Goal: Information Seeking & Learning: Learn about a topic

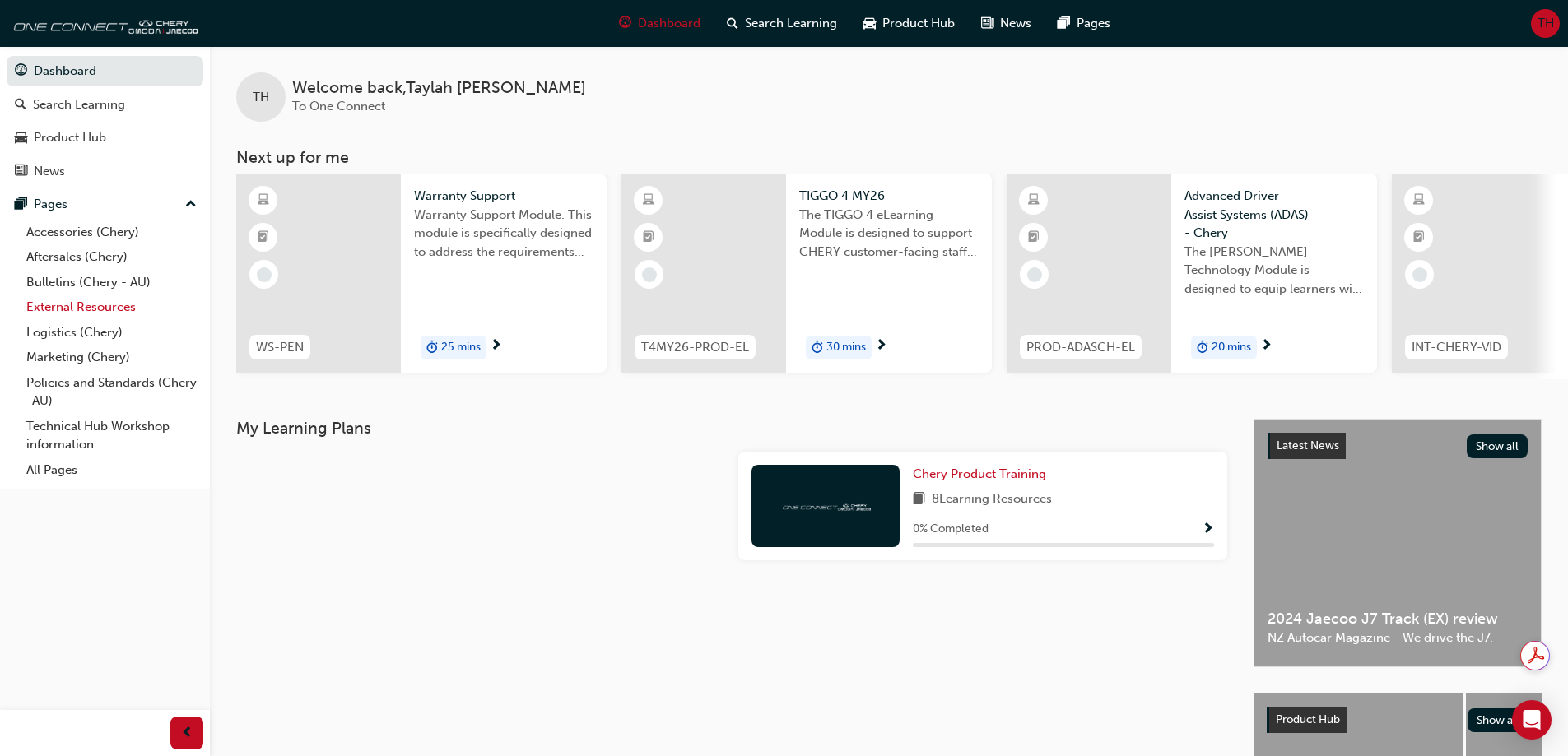
click at [37, 305] on link "External Resources" at bounding box center [112, 307] width 184 height 25
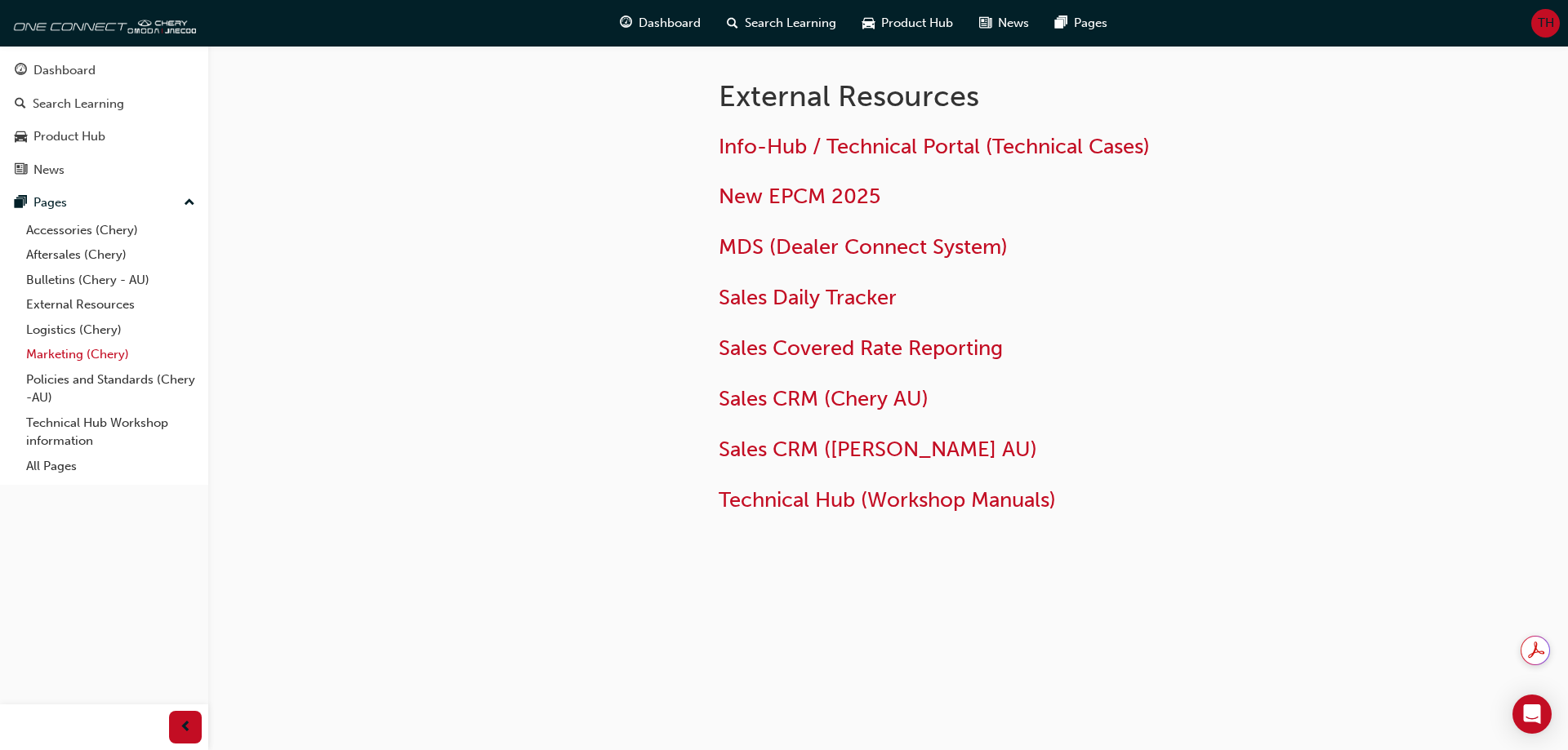
click at [39, 354] on link "Marketing (Chery)" at bounding box center [111, 354] width 182 height 25
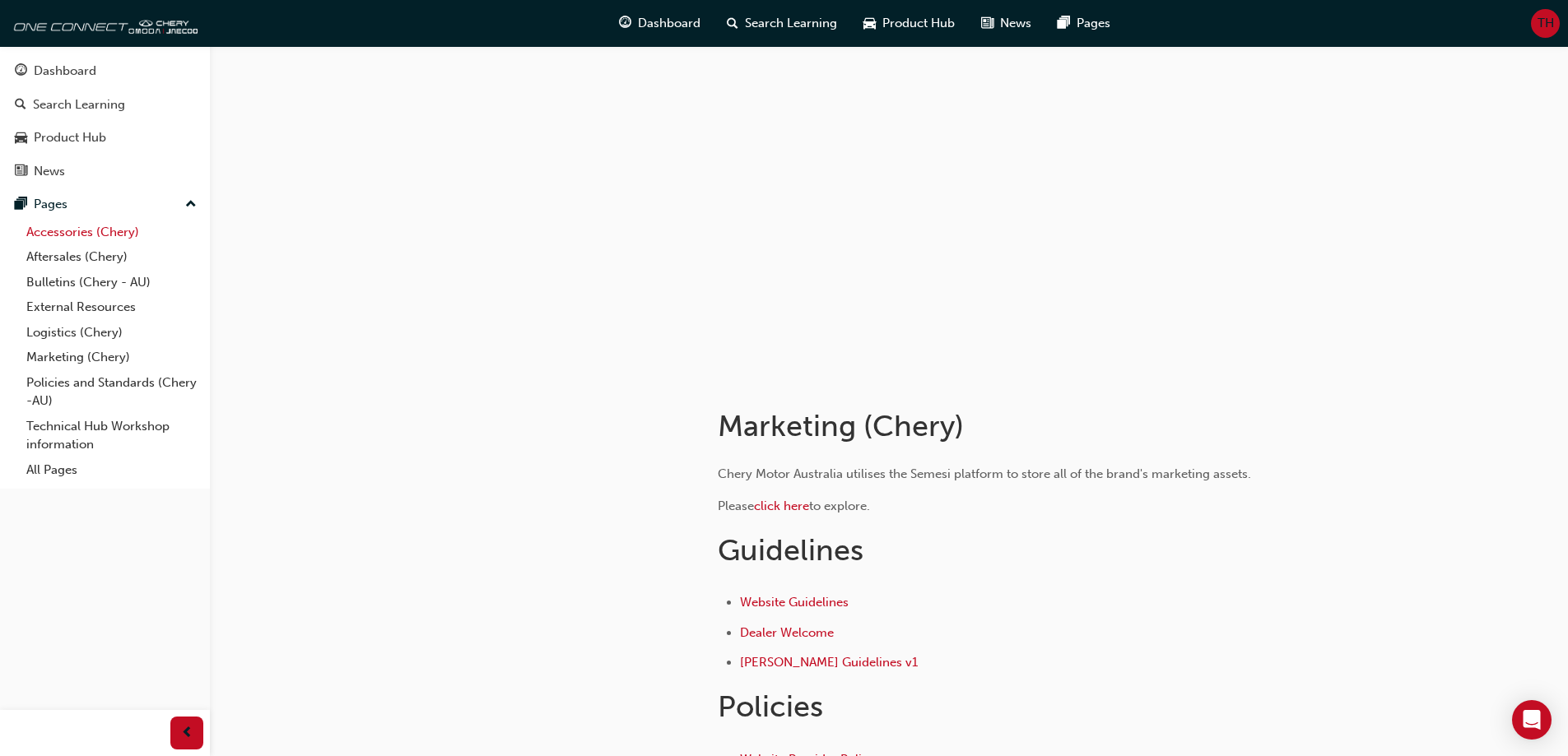
scroll to position [329, 0]
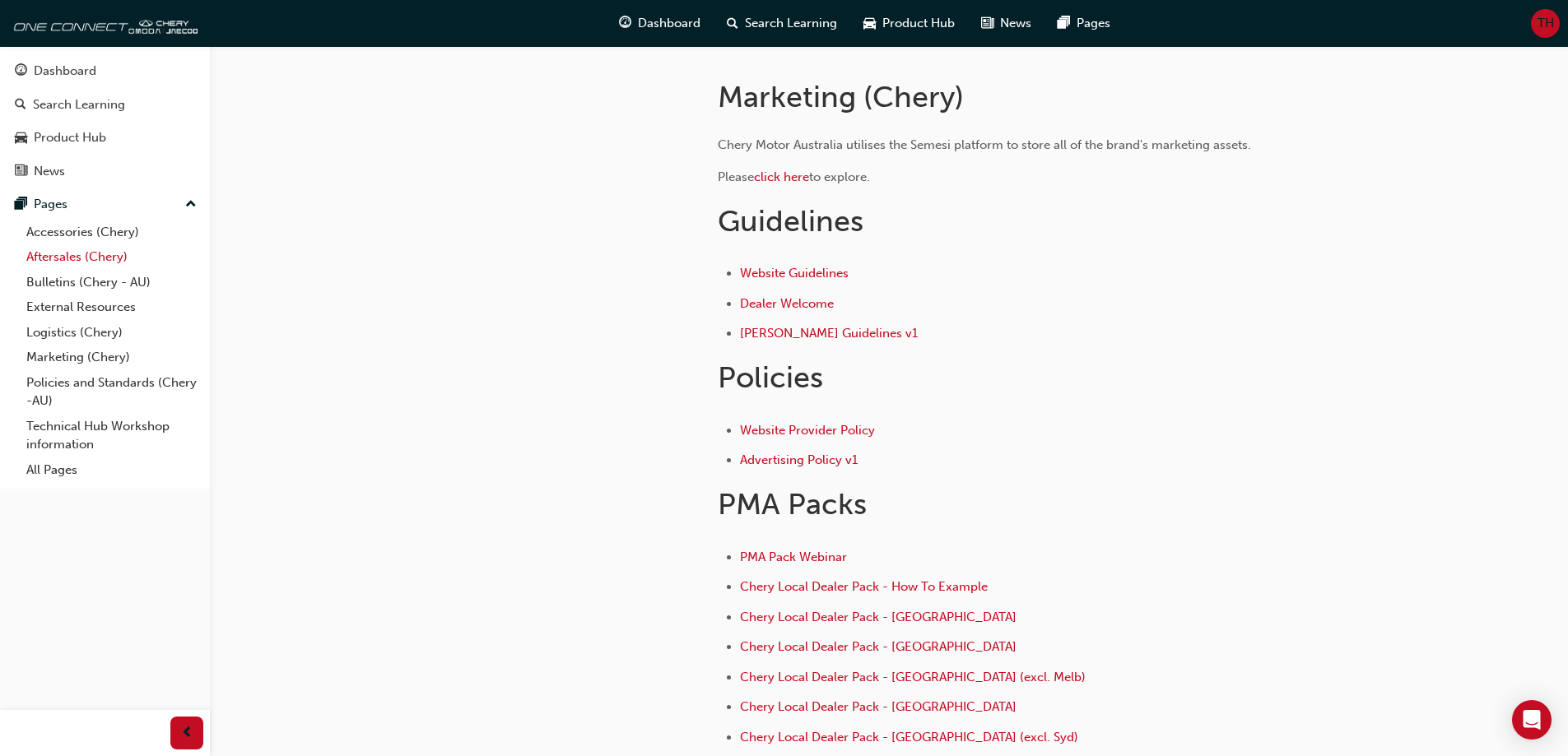
click at [57, 264] on link "Aftersales (Chery)" at bounding box center [112, 257] width 184 height 25
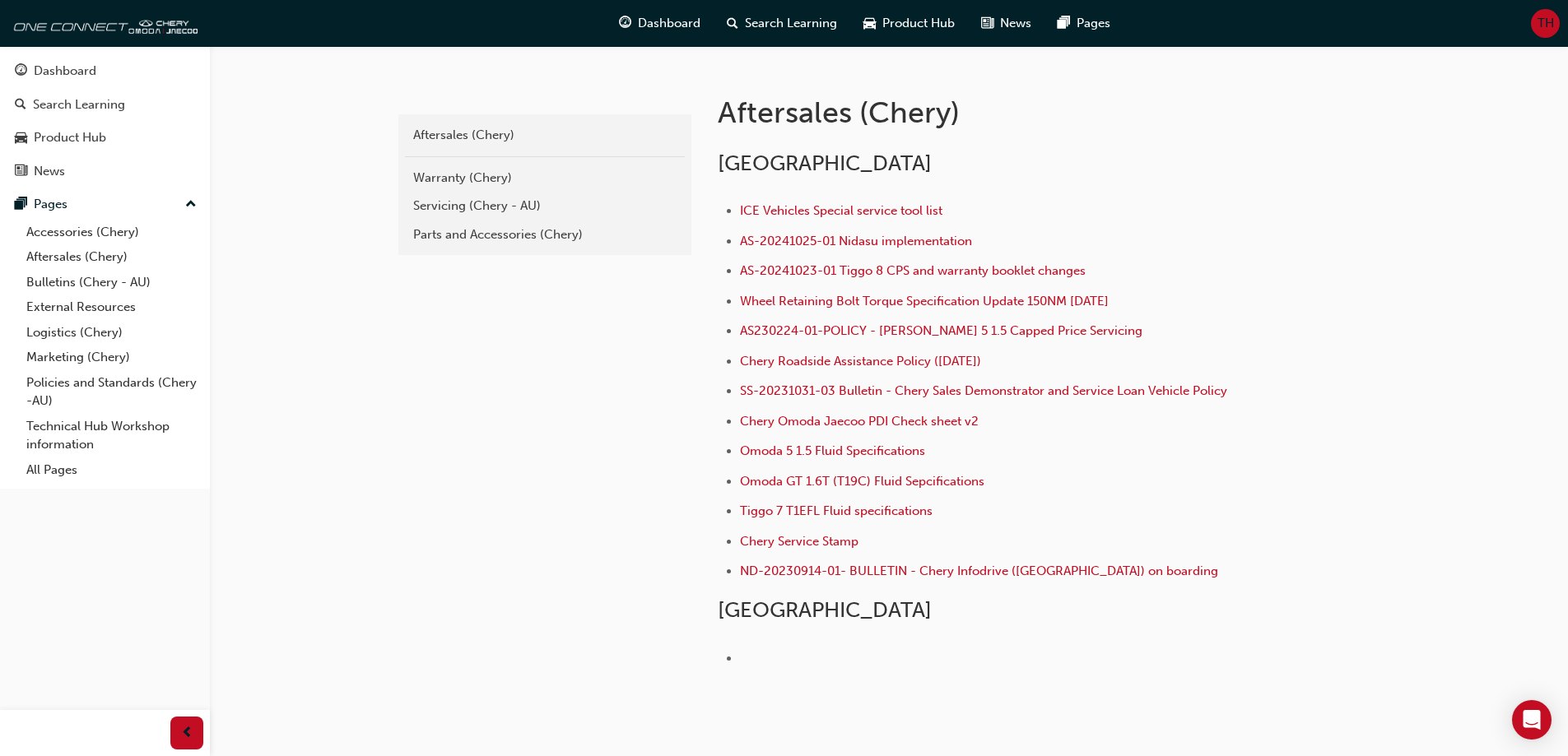
scroll to position [404, 0]
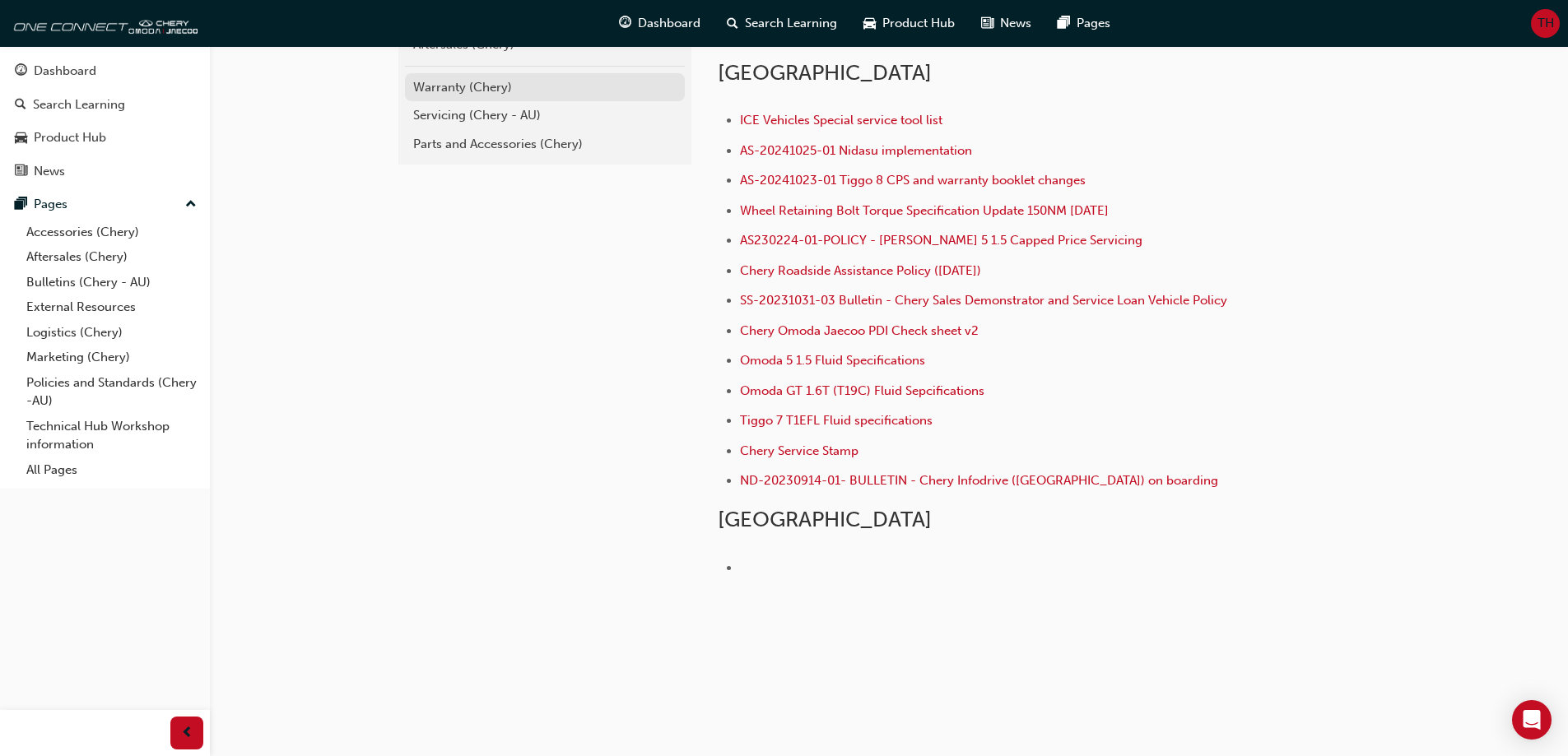
click at [441, 86] on div "Warranty (Chery)" at bounding box center [544, 88] width 263 height 19
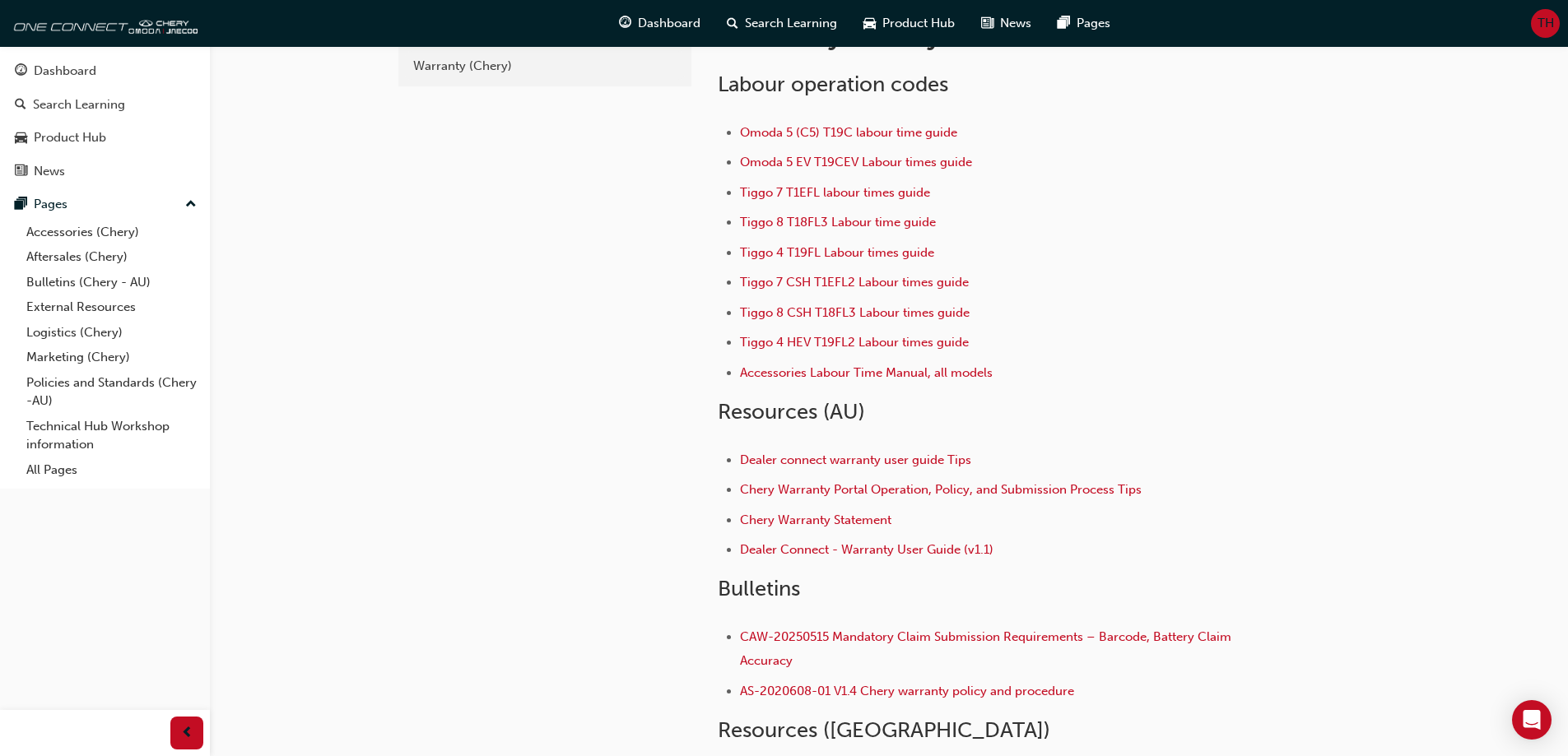
scroll to position [165, 0]
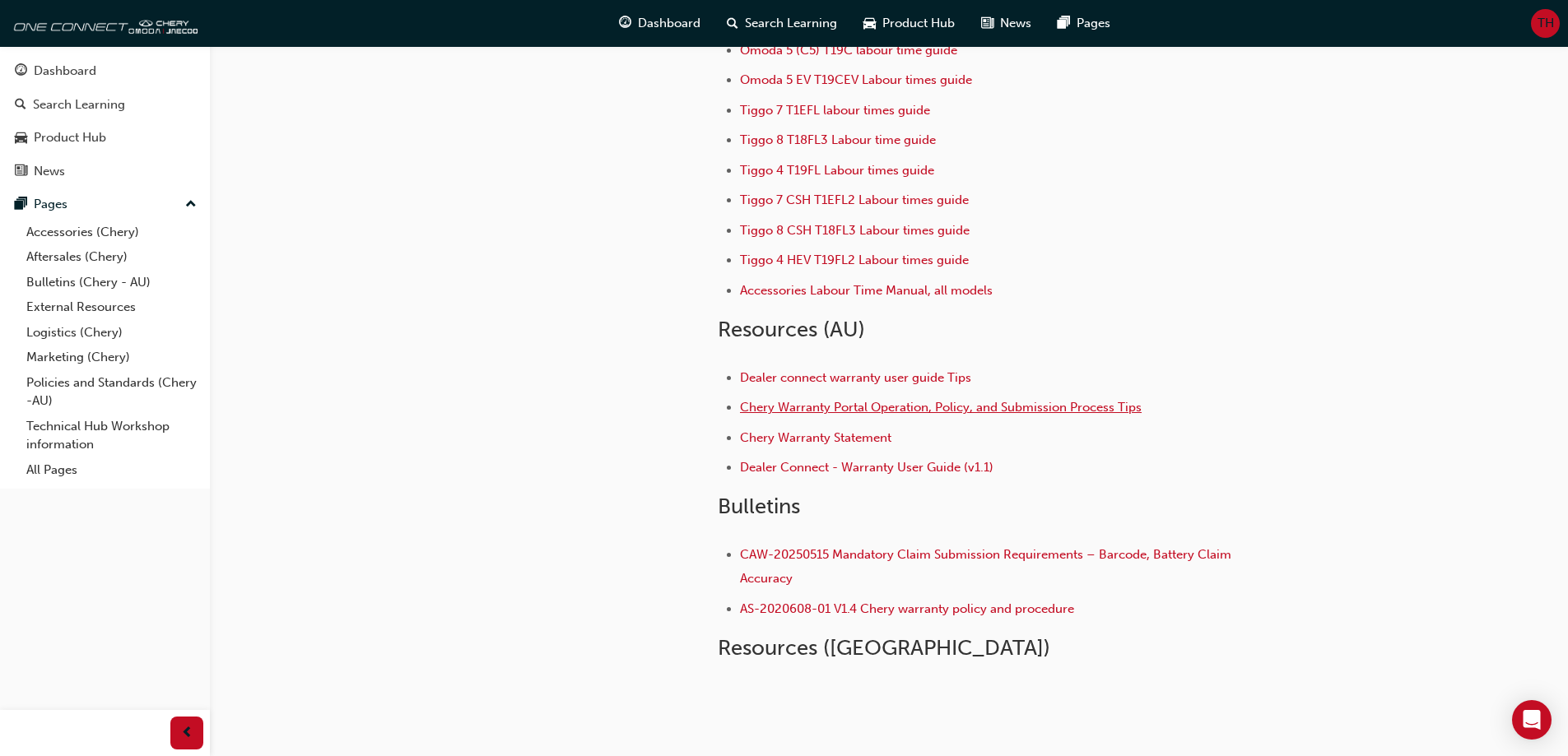
click at [1053, 406] on span "Chery Warranty Portal Operation, Policy, and Submission Process Tips" at bounding box center [940, 407] width 402 height 15
click at [840, 376] on span "Dealer connect warranty user guide Tips" at bounding box center [855, 377] width 231 height 15
drag, startPoint x: 1423, startPoint y: 168, endPoint x: 1429, endPoint y: 156, distance: 13.4
click at [1425, 164] on div "adc209a2-71ec-4c54-84ea-3c8fd4aa636f Aftersales (Chery) Warranty ([GEOGRAPHIC_D…" at bounding box center [784, 334] width 1568 height 997
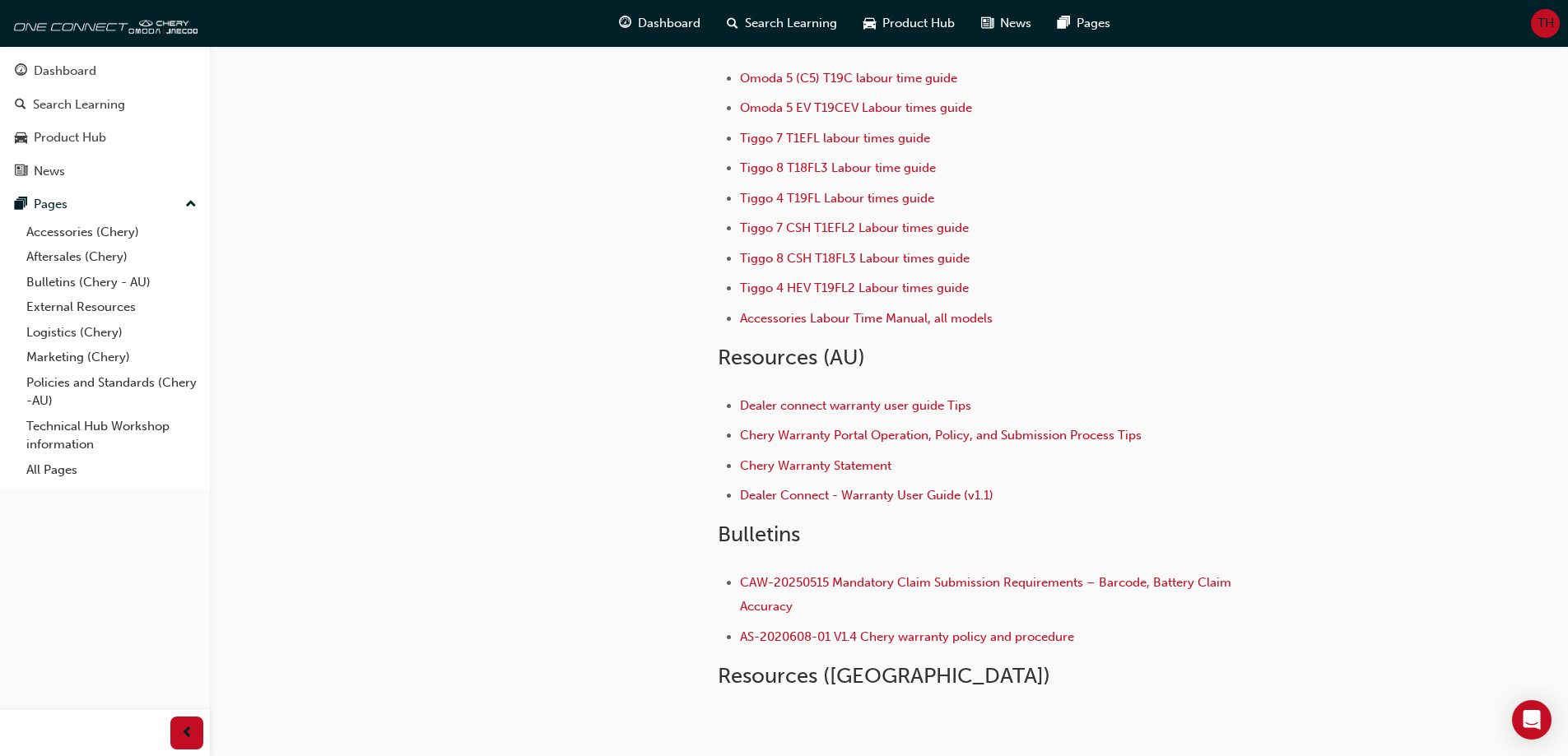
scroll to position [0, 0]
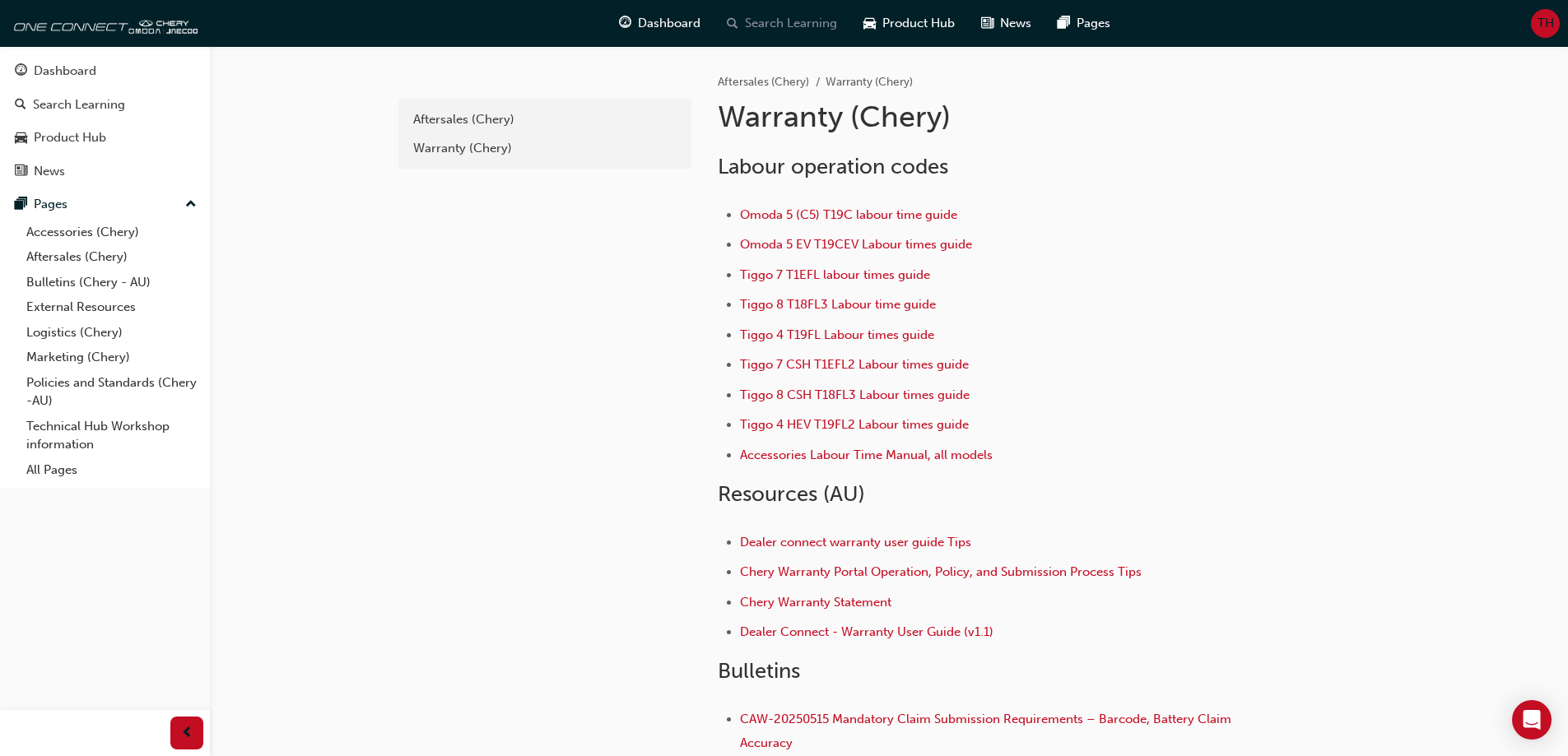
click at [781, 30] on span "Search Learning" at bounding box center [791, 24] width 92 height 19
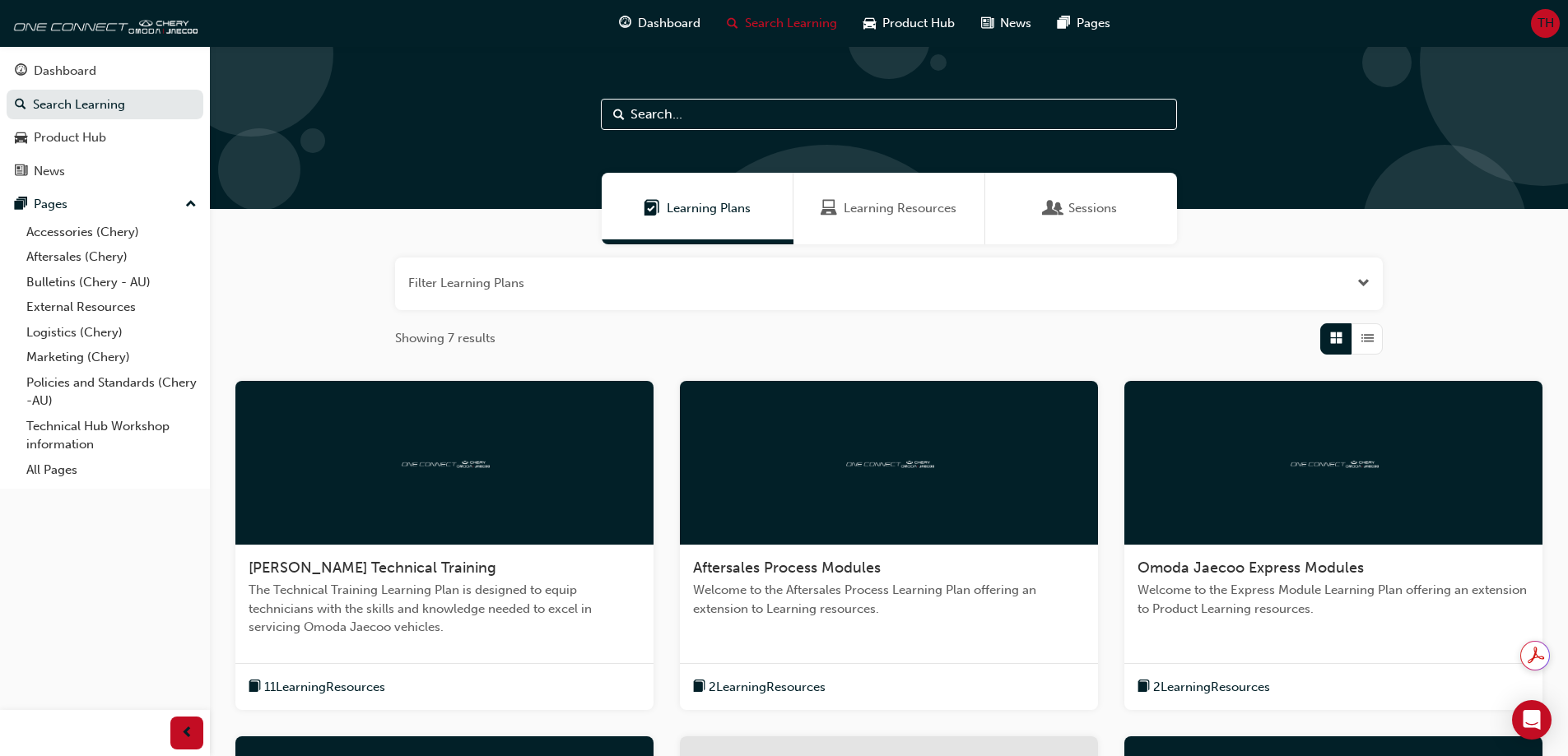
click at [874, 195] on div "Learning Resources" at bounding box center [889, 208] width 192 height 71
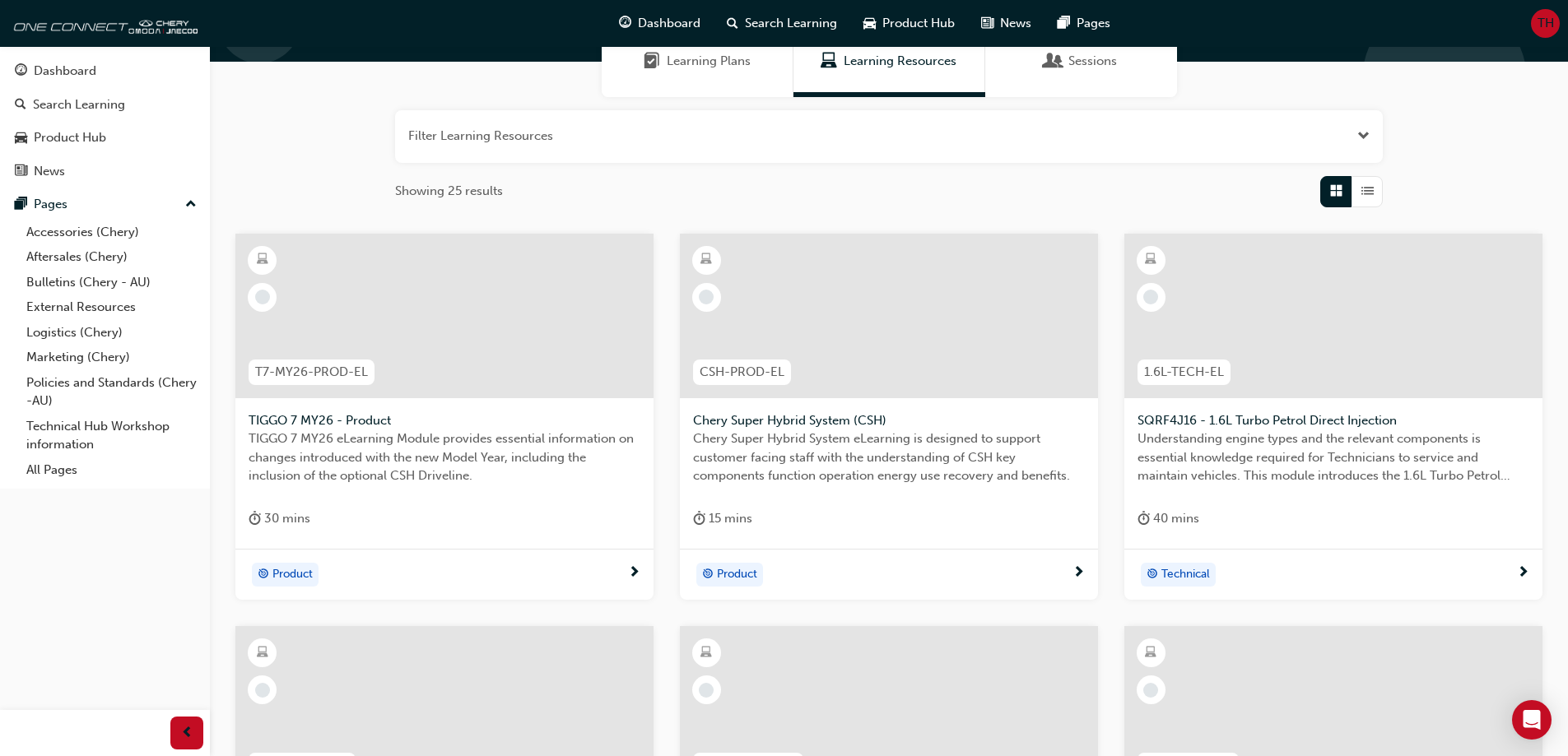
scroll to position [165, 0]
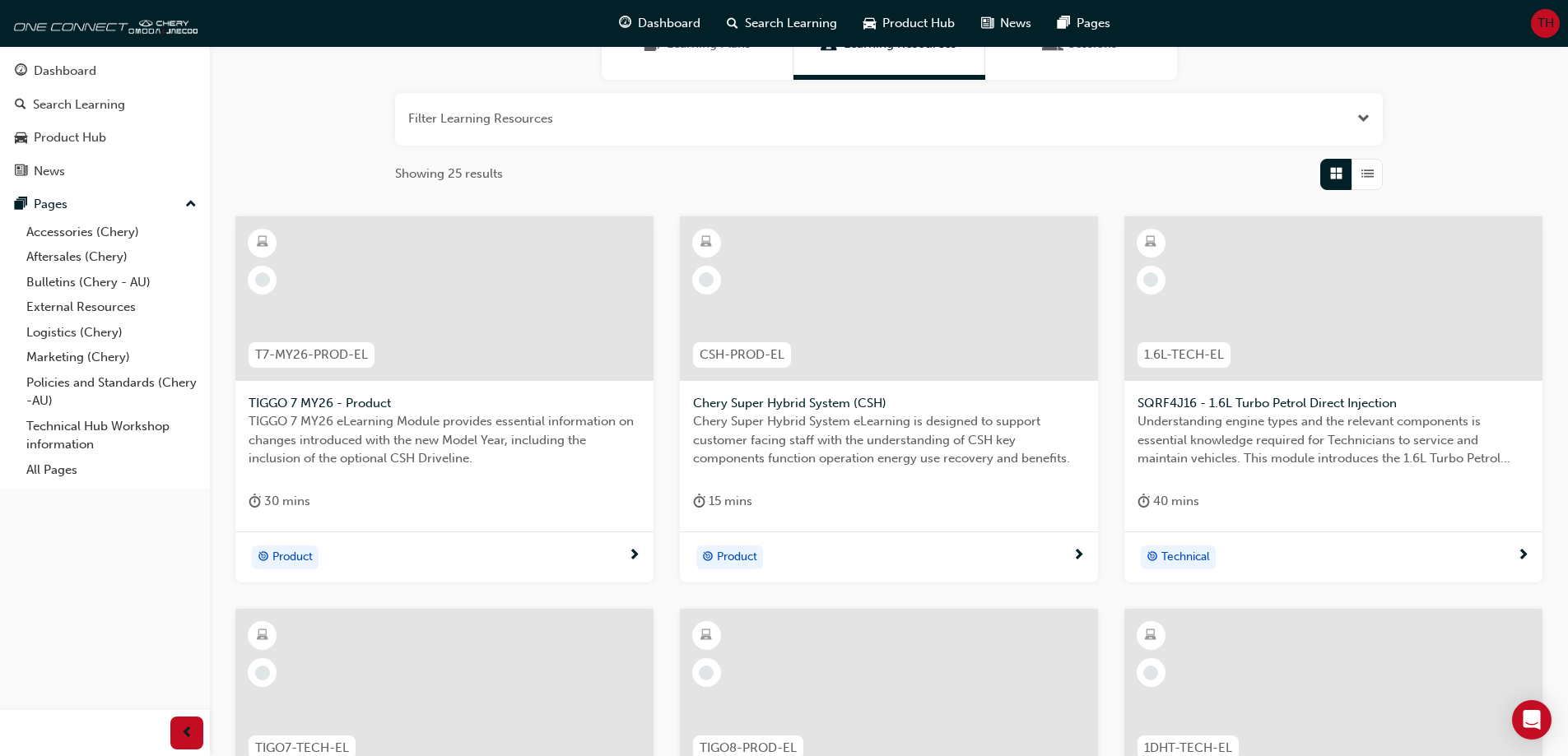
click at [711, 120] on button "button" at bounding box center [889, 119] width 988 height 52
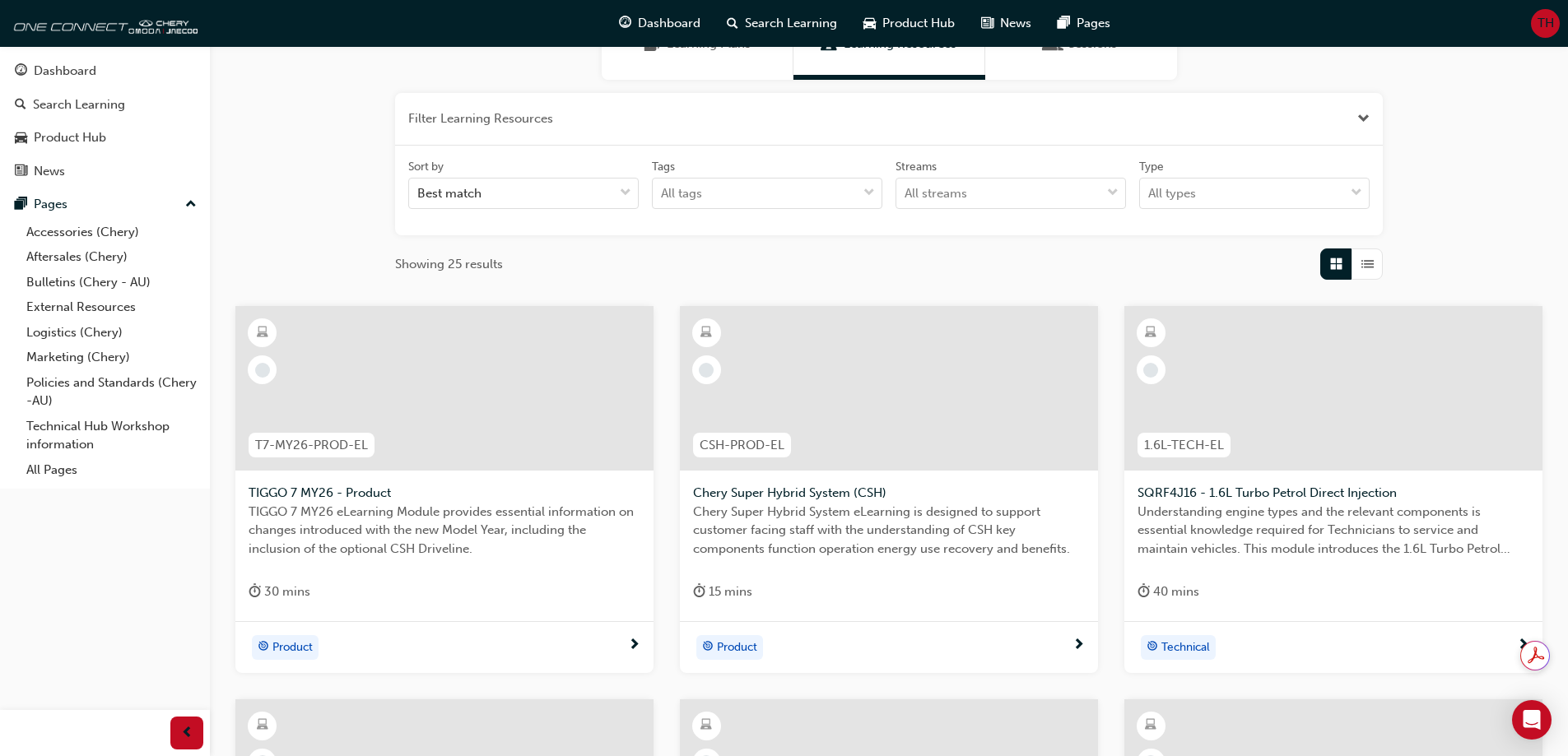
click at [566, 213] on div "Sort by Best match Tags All tags Streams All streams Type All types" at bounding box center [889, 191] width 974 height 64
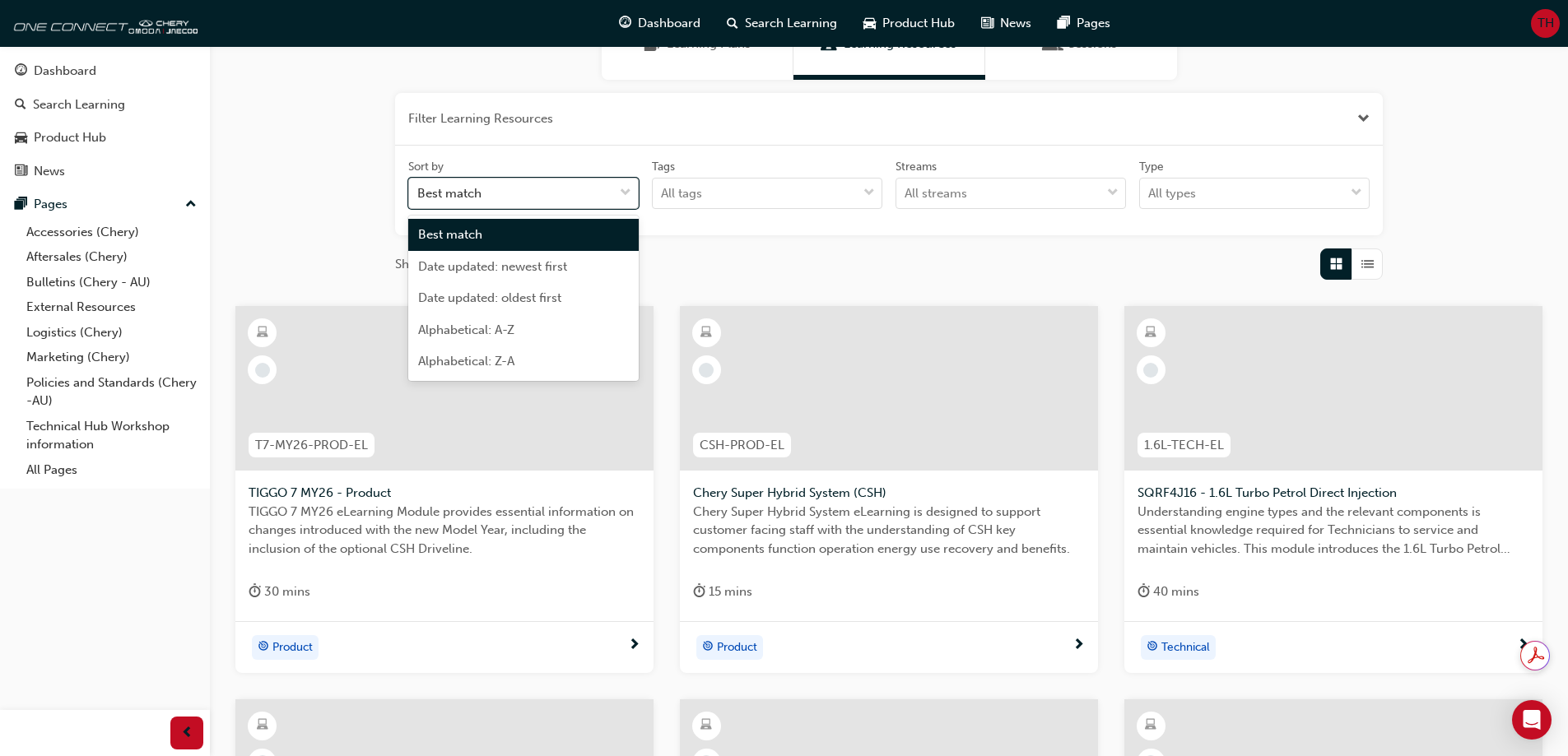
click at [564, 199] on div "Best match" at bounding box center [510, 193] width 204 height 29
click at [419, 199] on input "Sort by option Best match focused, 1 of 5. 5 results available. Use Up and Down…" at bounding box center [418, 192] width 2 height 14
click at [563, 198] on div "Best match" at bounding box center [510, 193] width 204 height 29
click at [419, 198] on input "Sort by option Best match focused, 1 of 5. 5 results available. Use Up and Down…" at bounding box center [418, 192] width 2 height 14
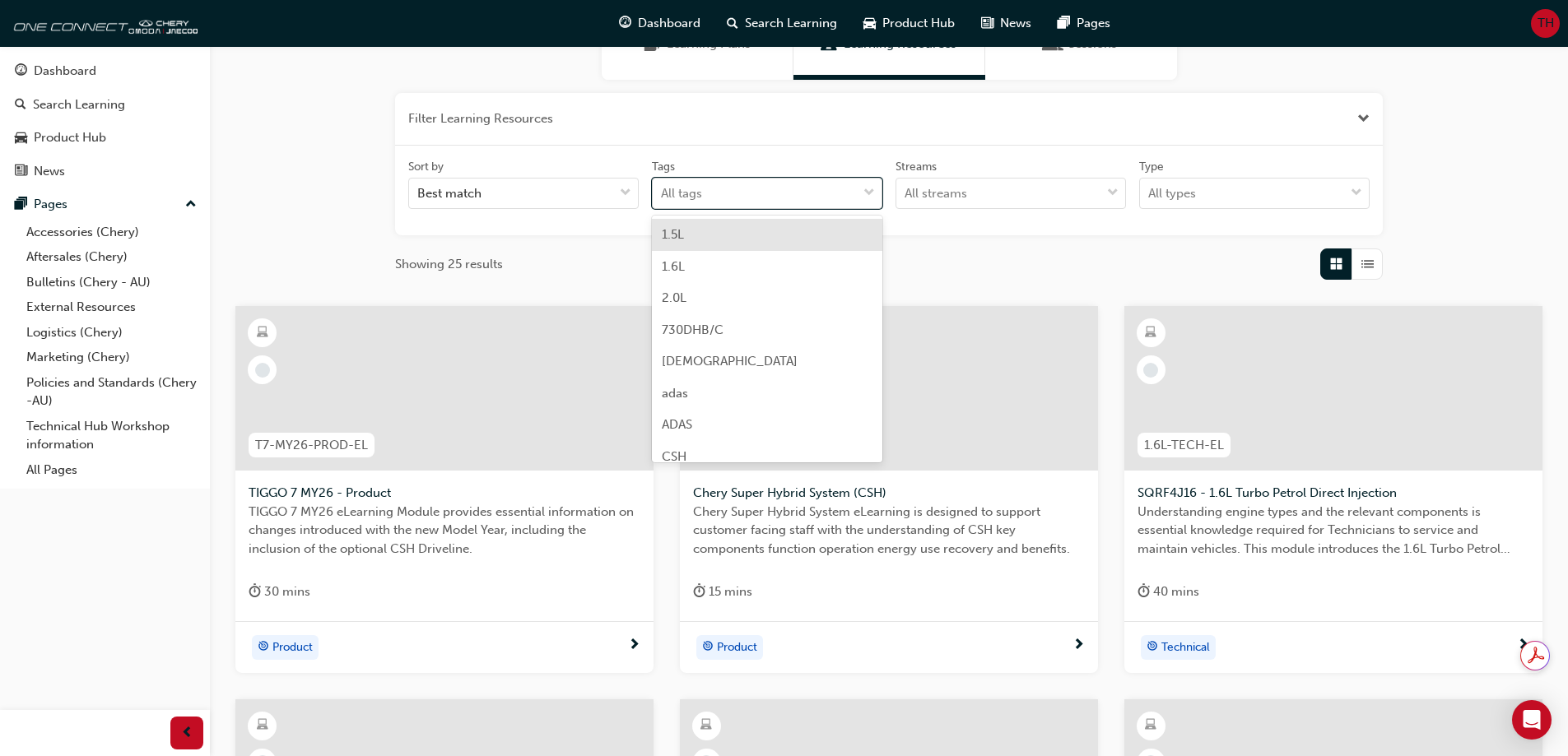
click at [719, 198] on div "All tags" at bounding box center [754, 193] width 204 height 29
click at [662, 198] on input "Tags option 1.5L focused, 1 of 39. 39 results available. Use Up and Down to cho…" at bounding box center [662, 192] width 2 height 14
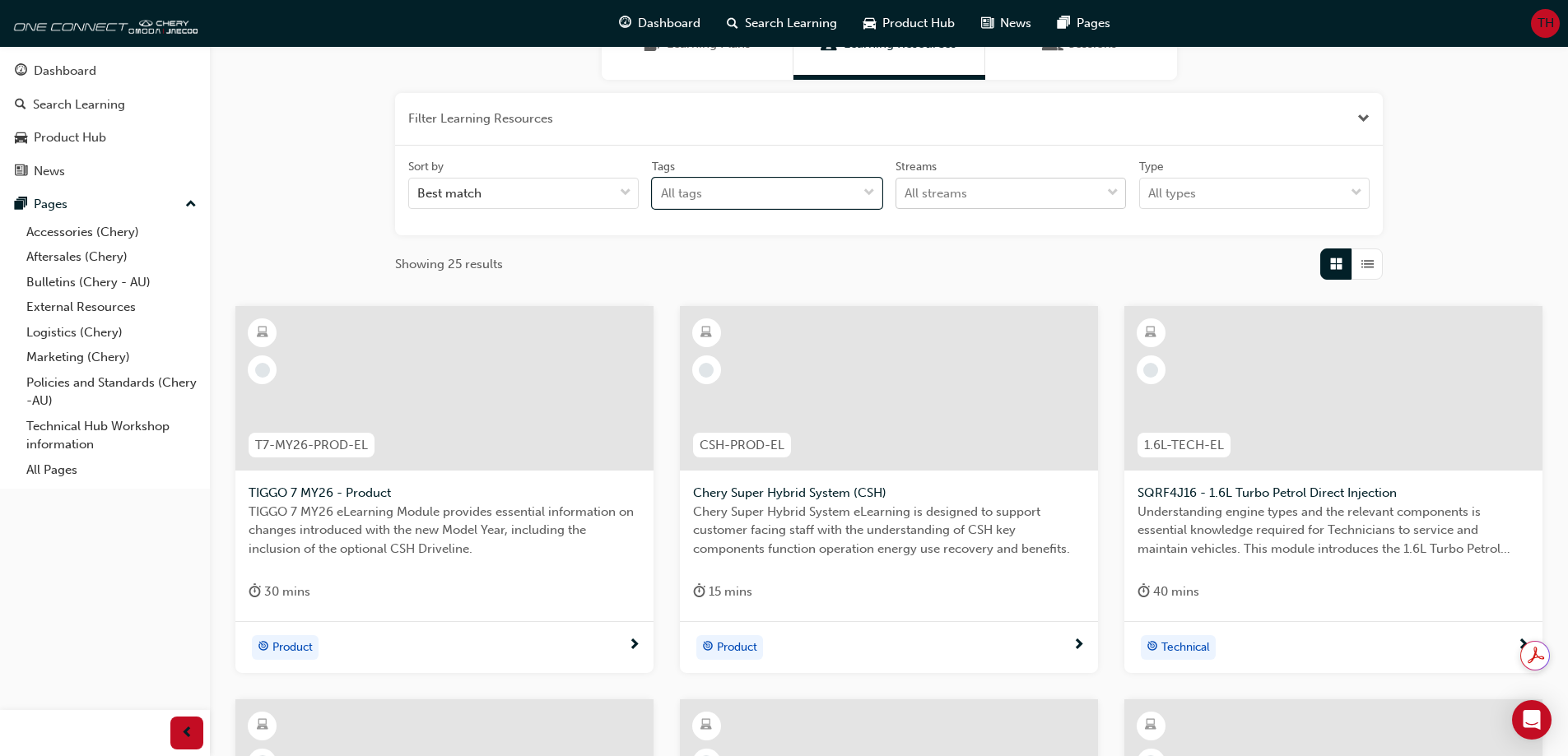
drag, startPoint x: 717, startPoint y: 194, endPoint x: 950, endPoint y: 199, distance: 233.1
click at [714, 194] on div "All tags" at bounding box center [754, 193] width 204 height 29
click at [662, 194] on input "Tags 0 results available. Select is focused ,type to refine list, press Down to…" at bounding box center [662, 192] width 2 height 14
click at [996, 194] on div "All streams" at bounding box center [998, 193] width 204 height 29
click at [906, 194] on input "Streams All streams" at bounding box center [905, 192] width 2 height 14
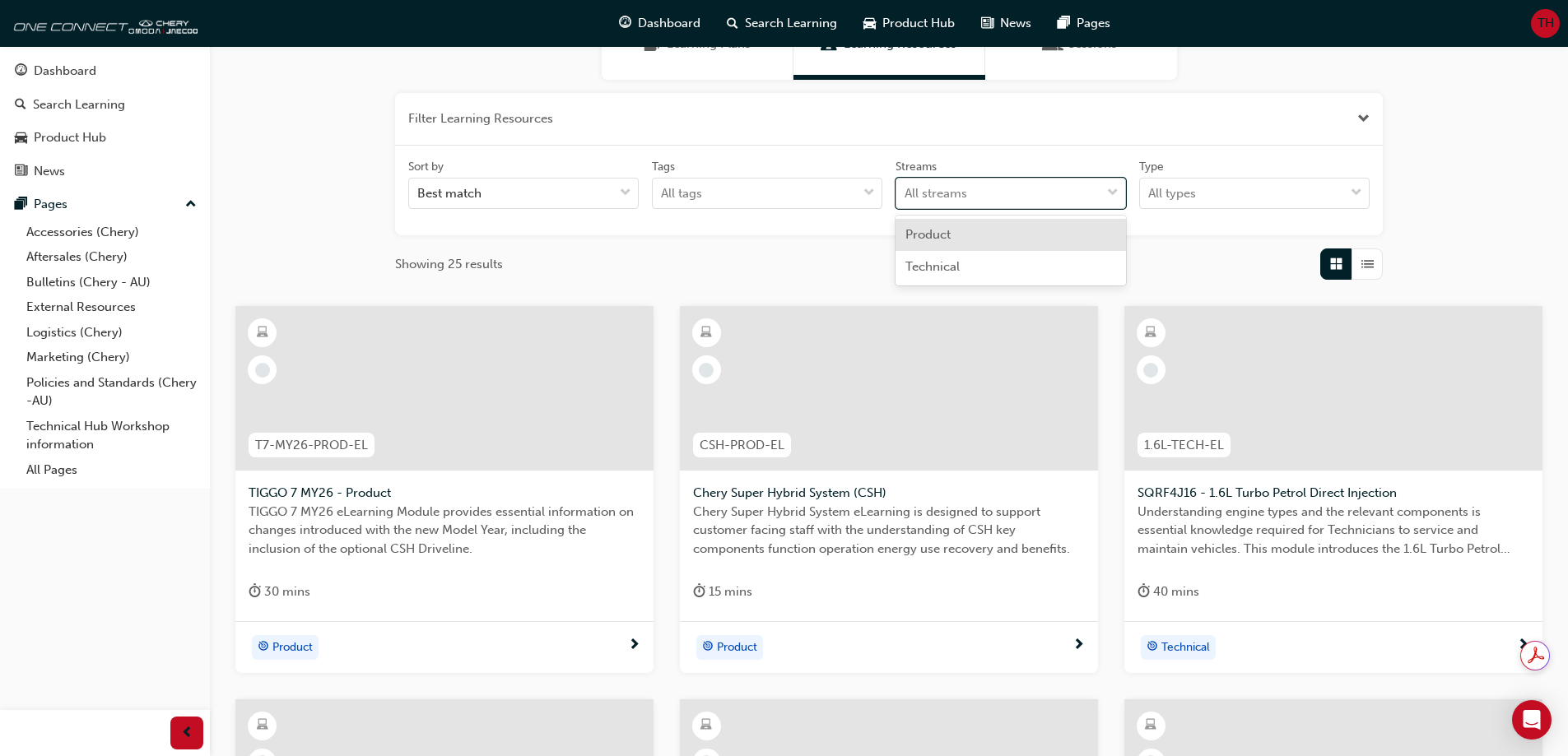
drag, startPoint x: 994, startPoint y: 195, endPoint x: 1161, endPoint y: 206, distance: 167.4
click at [993, 195] on div "All streams" at bounding box center [998, 193] width 204 height 29
click at [906, 195] on input "Streams option Product focused, 1 of 2. 2 results available. Use Up and Down to…" at bounding box center [905, 192] width 2 height 14
click at [1175, 210] on div "Sort by Best match Tags All tags Streams 0 results available. Select is focused…" at bounding box center [889, 191] width 974 height 64
click at [1179, 201] on div "All types" at bounding box center [1172, 194] width 48 height 19
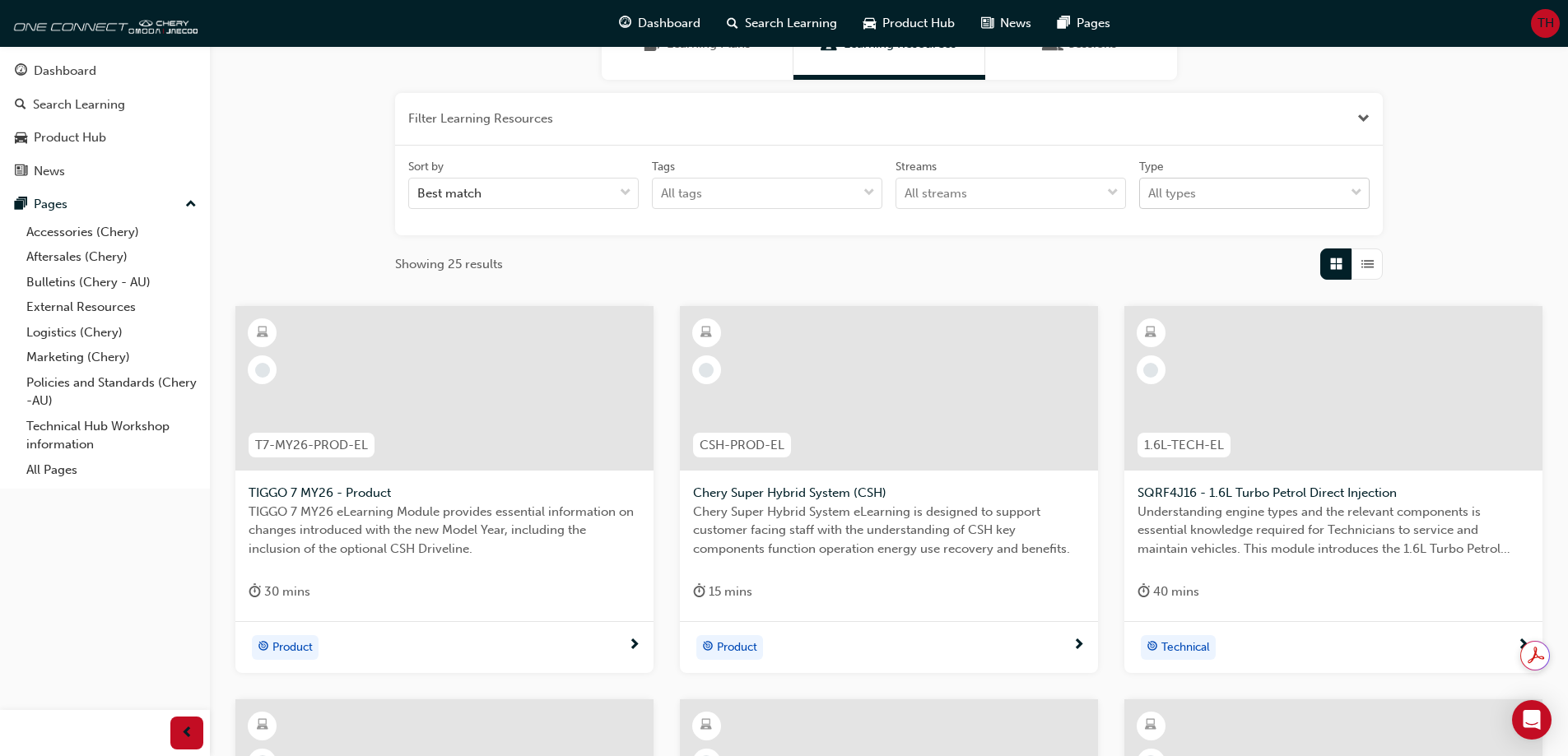
click at [1150, 200] on input "Type All types" at bounding box center [1149, 192] width 2 height 14
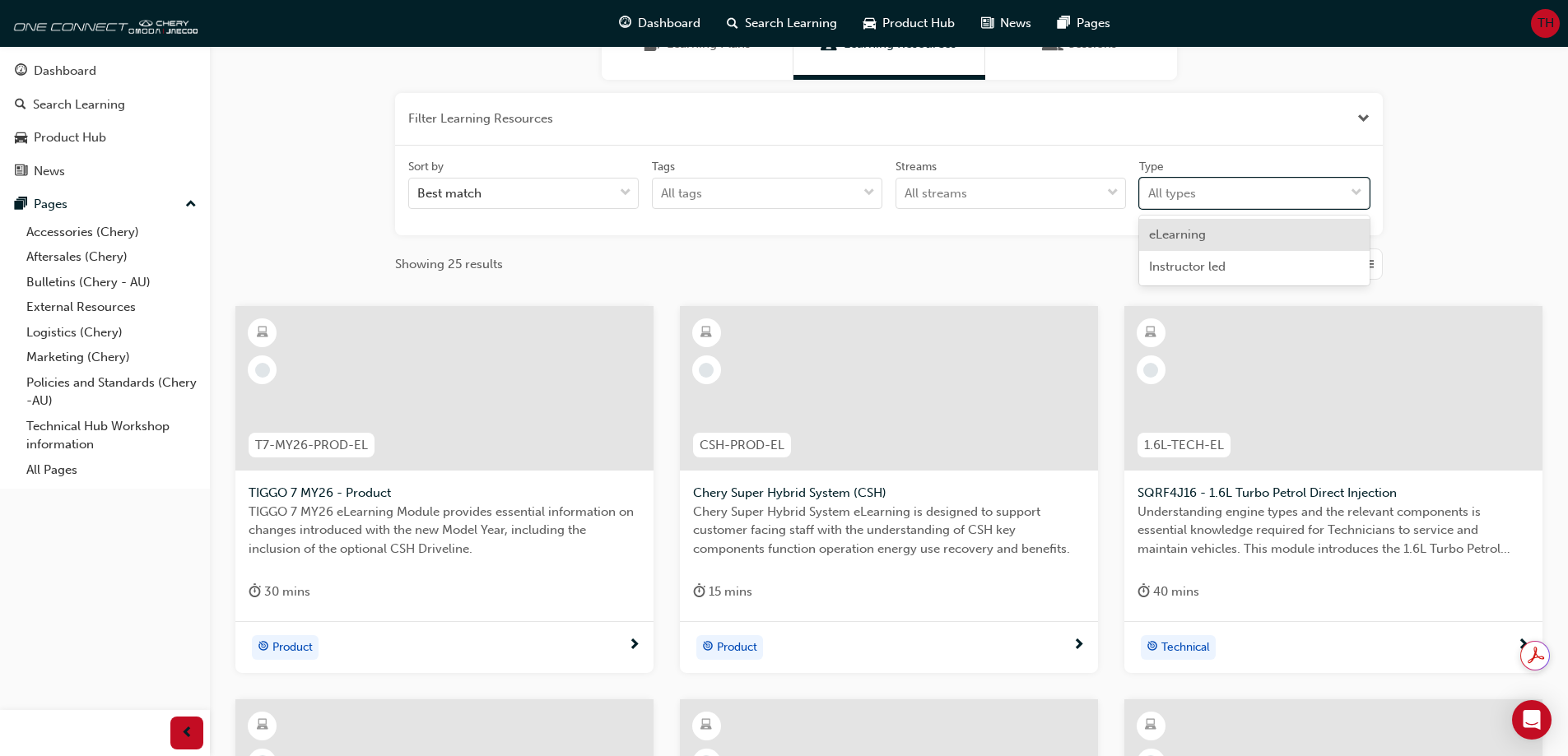
click at [1180, 192] on div "All types" at bounding box center [1172, 194] width 48 height 19
click at [1150, 192] on input "Type option eLearning focused, 1 of 2. 2 results available. Use Up and Down to …" at bounding box center [1149, 192] width 2 height 14
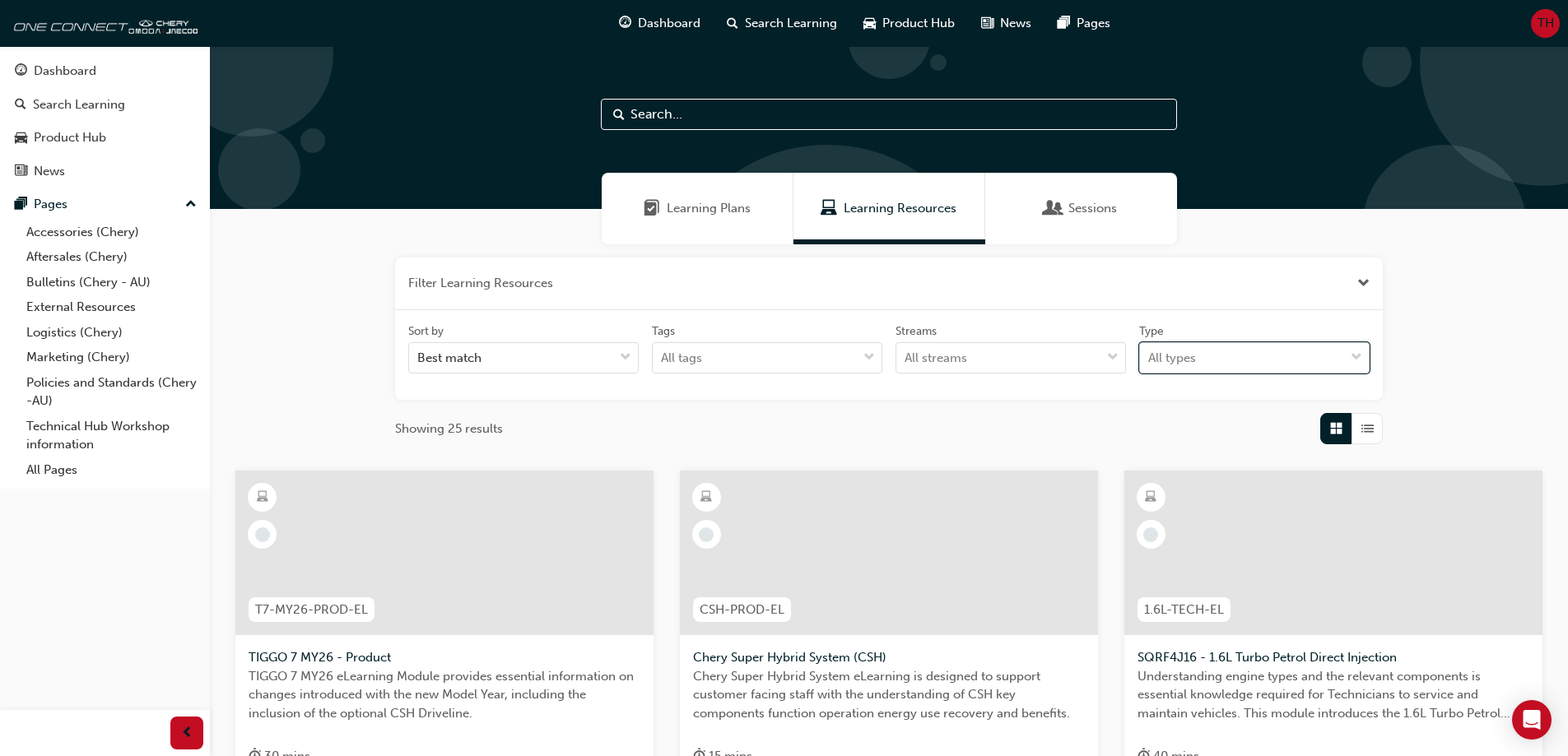
click at [1323, 233] on div "Learning Plans Learning Resources Sessions" at bounding box center [889, 208] width 1358 height 71
click at [1075, 113] on input "text" at bounding box center [889, 114] width 576 height 31
type input "warranty"
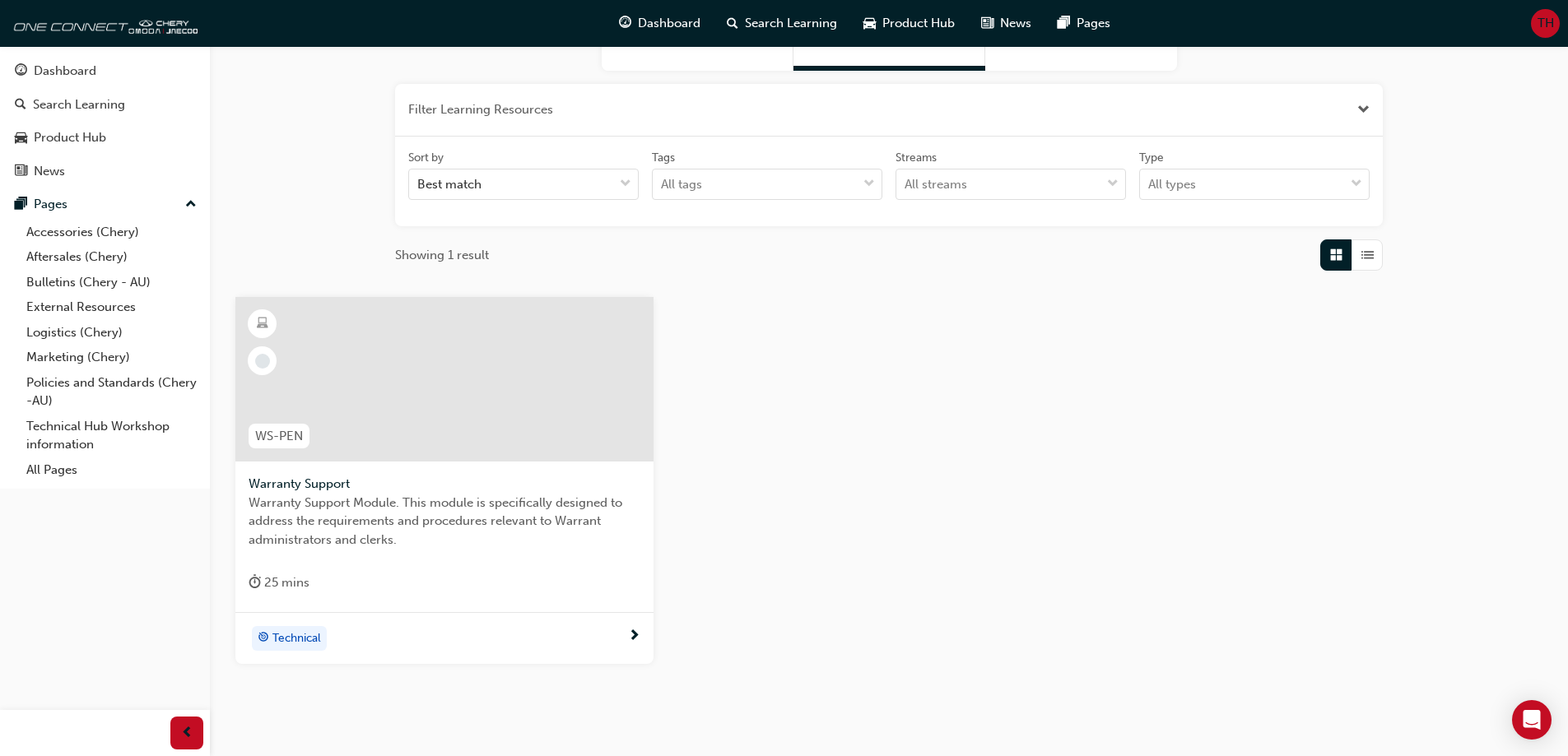
scroll to position [241, 0]
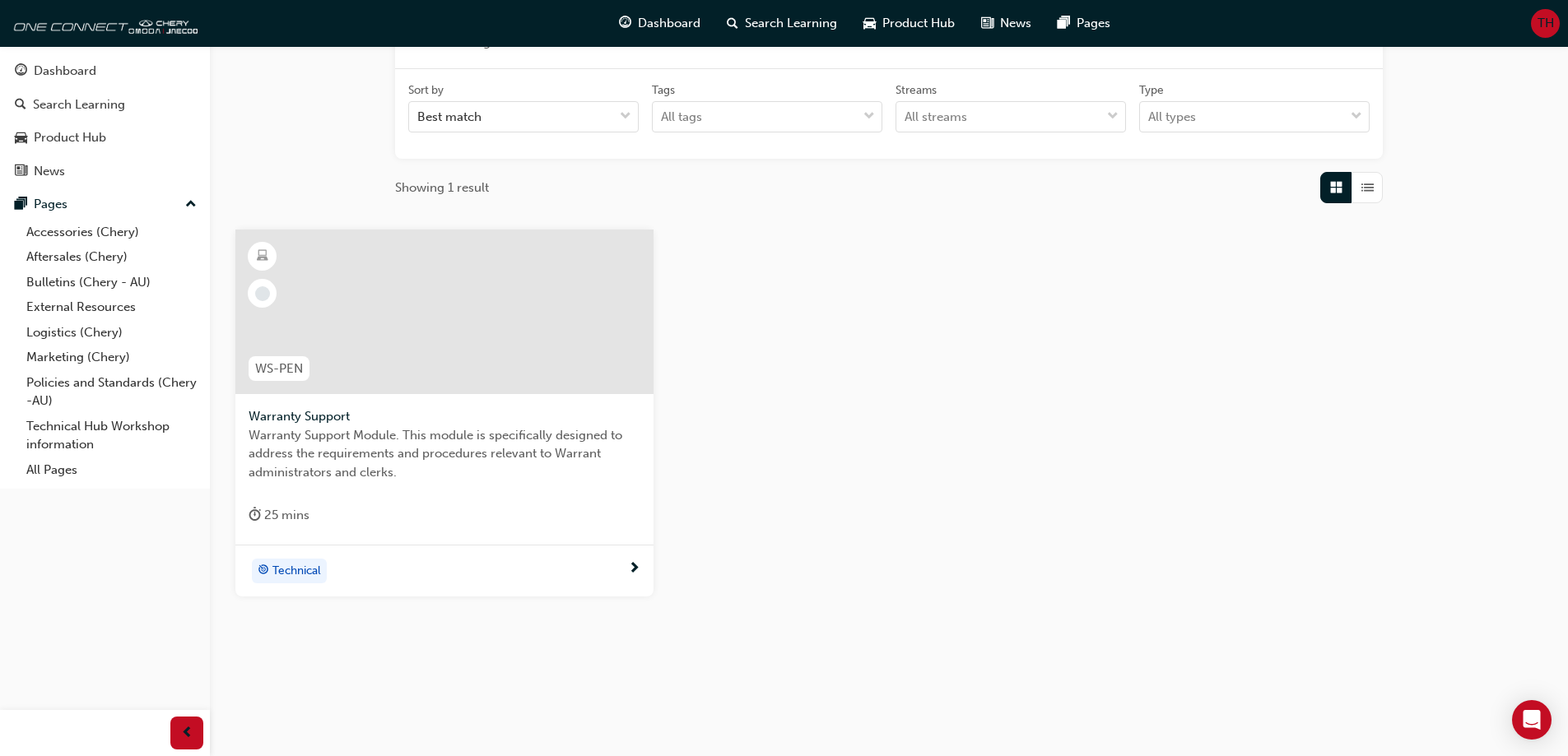
click at [403, 412] on span "Warranty Support" at bounding box center [444, 417] width 392 height 19
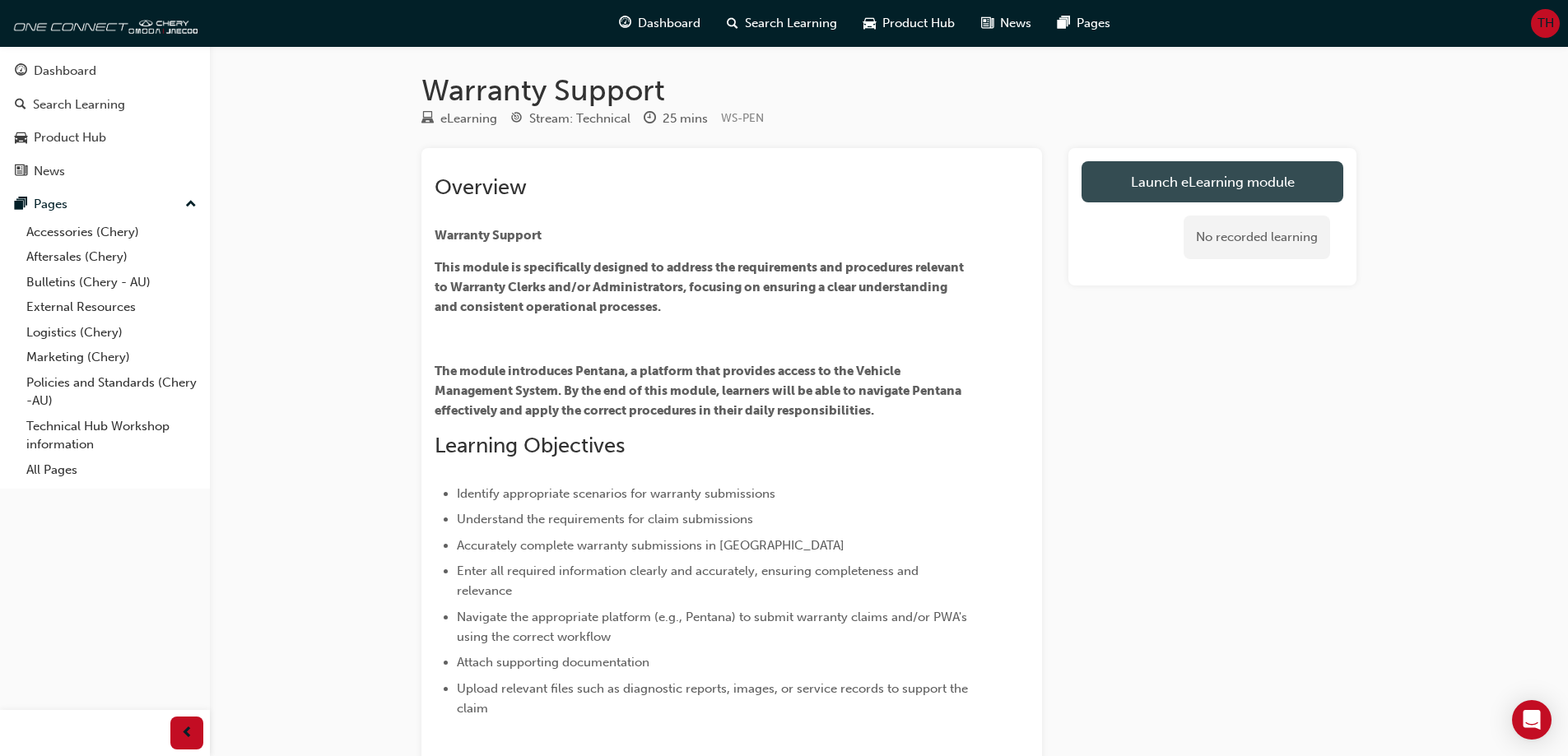
click at [1287, 181] on link "Launch eLearning module" at bounding box center [1212, 181] width 261 height 41
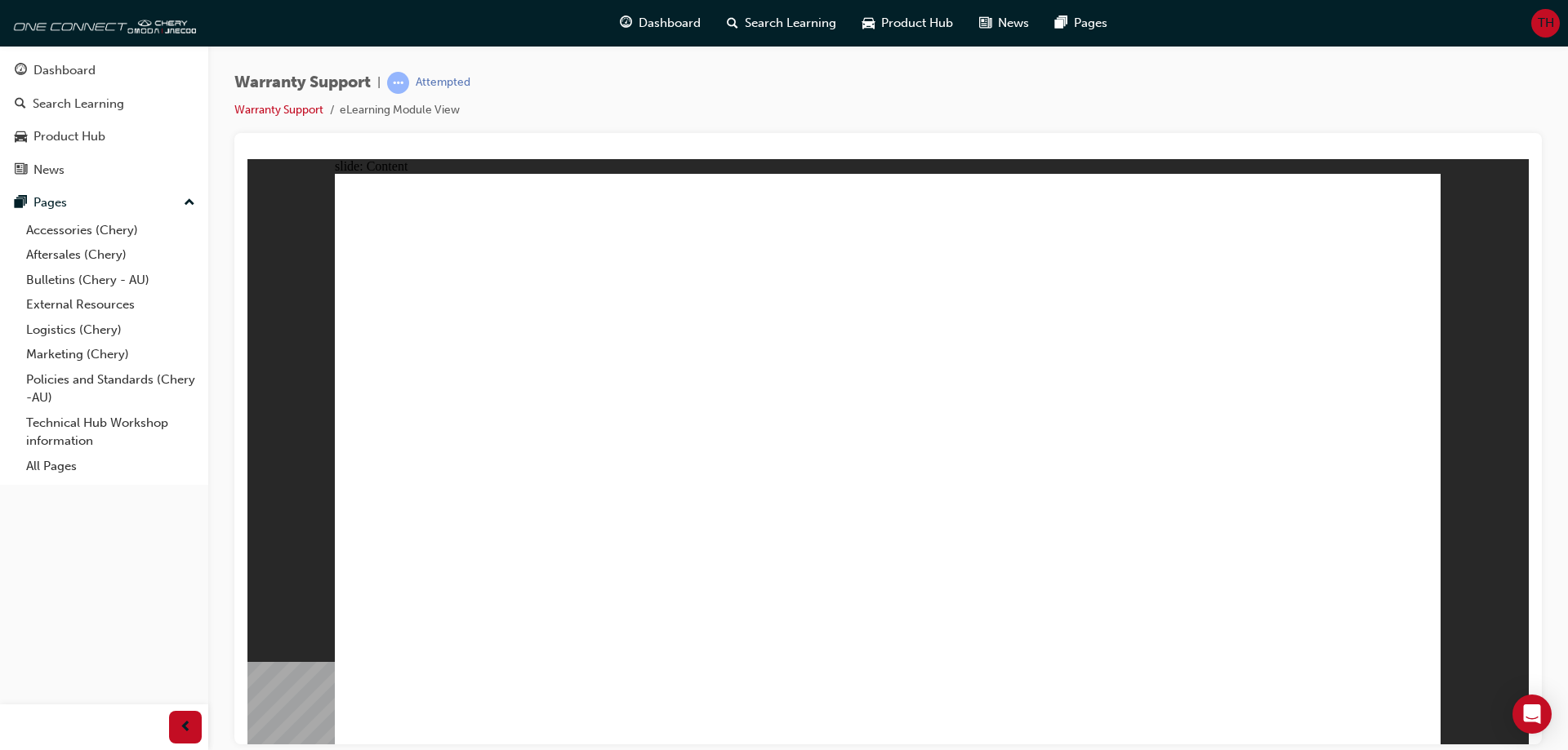
drag, startPoint x: 666, startPoint y: 426, endPoint x: 792, endPoint y: 487, distance: 140.0
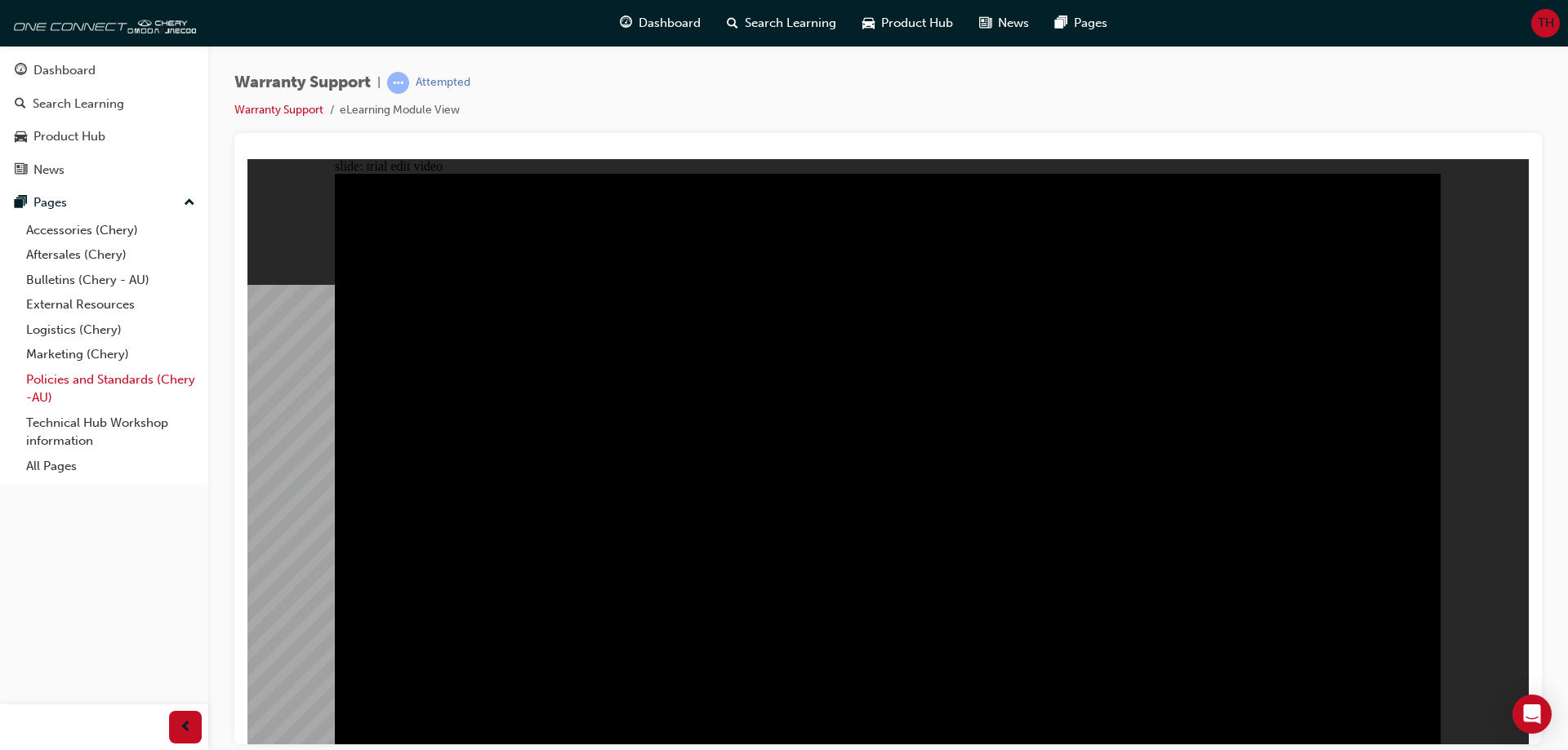
click at [90, 390] on link "Policies and Standards (Chery -AU)" at bounding box center [111, 389] width 182 height 43
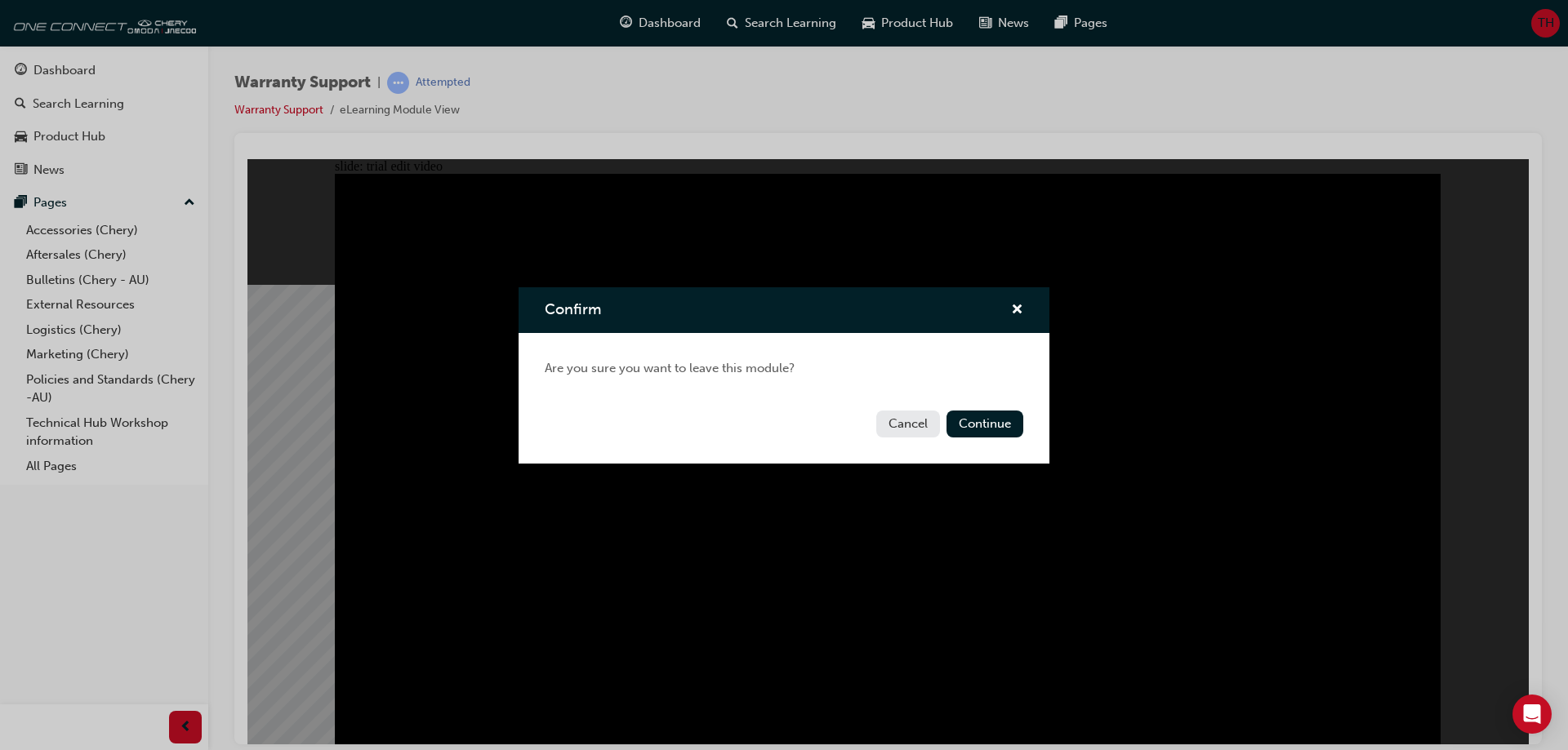
click at [904, 423] on button "Cancel" at bounding box center [908, 423] width 64 height 27
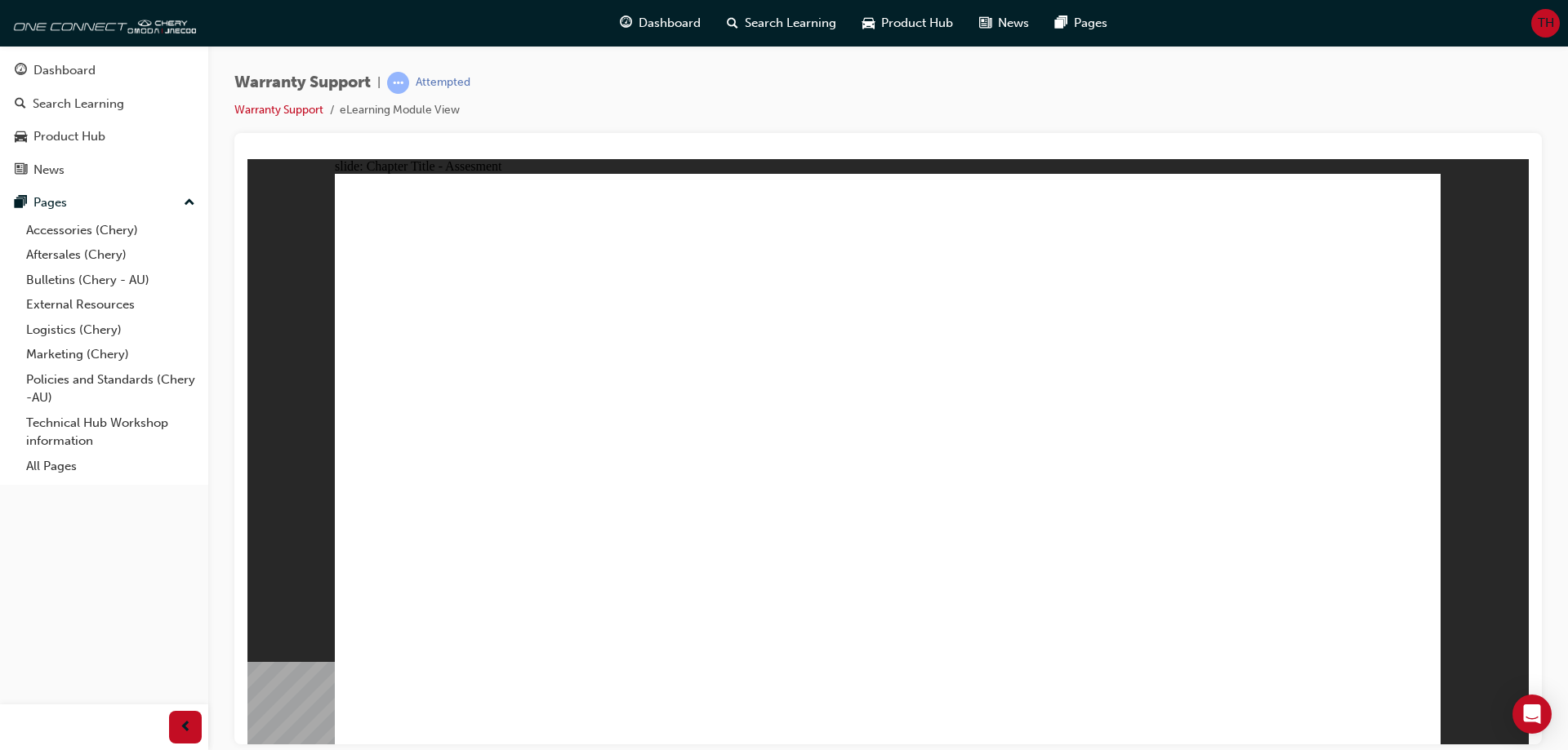
radio input "true"
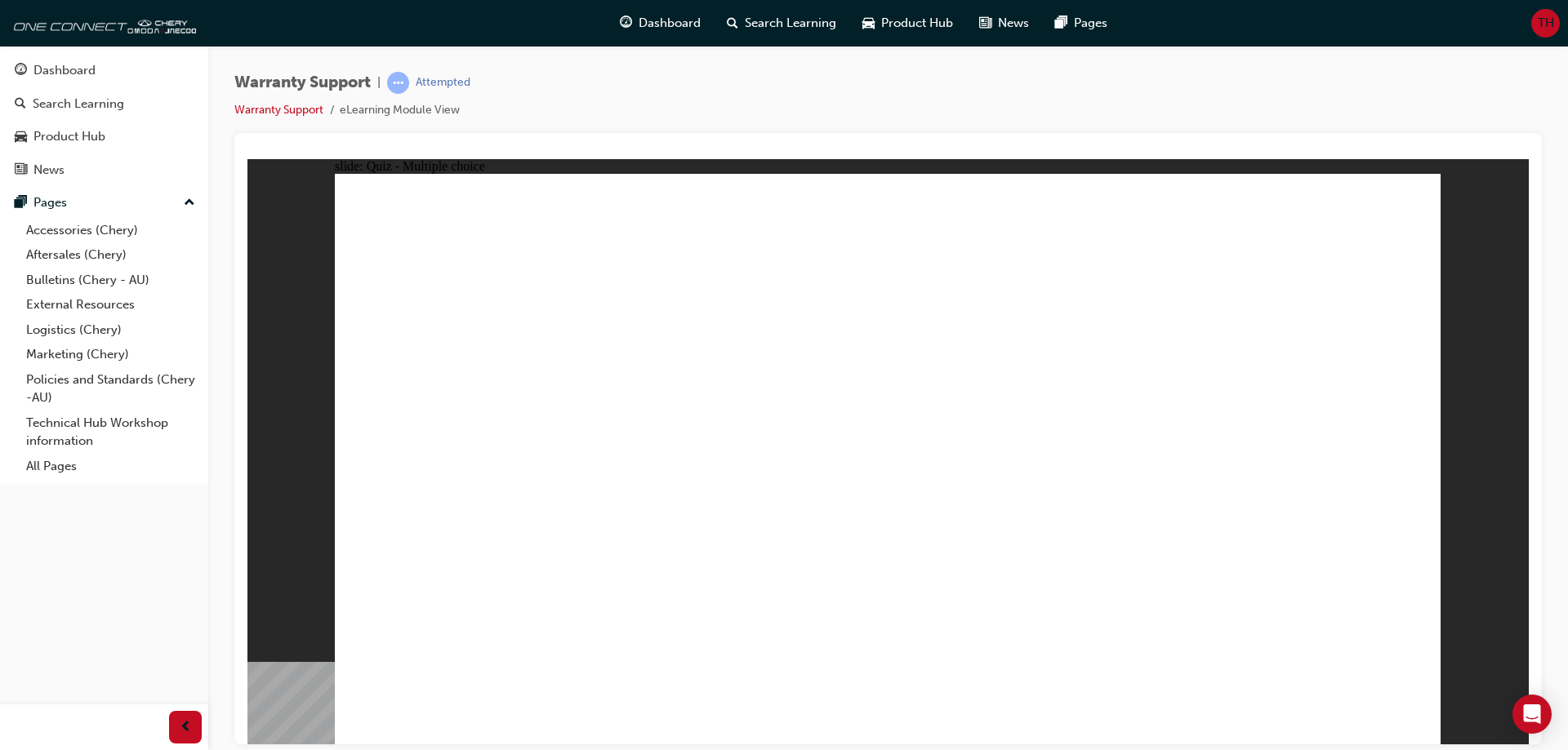
radio input "false"
radio input "true"
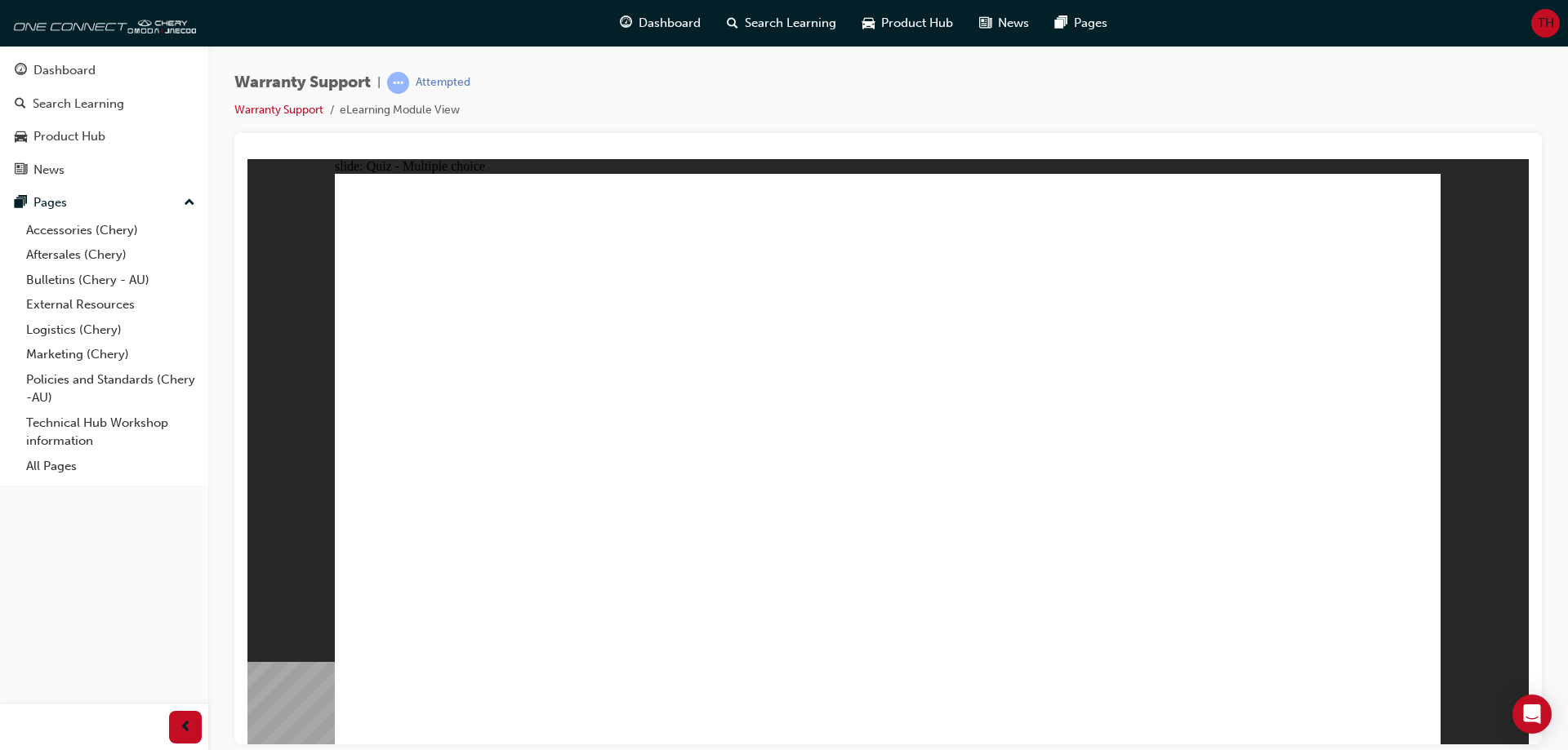
radio input "false"
radio input "true"
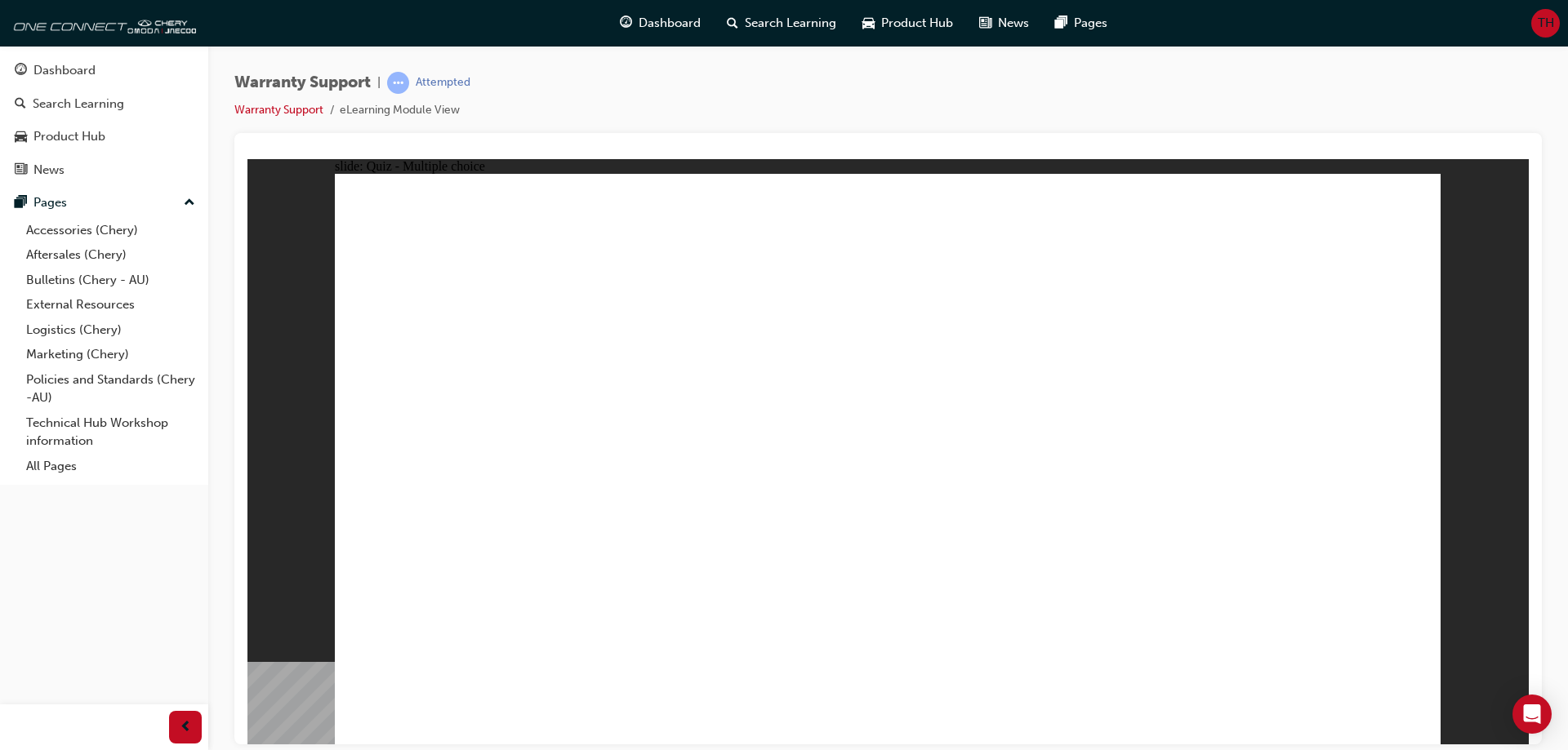
radio input "true"
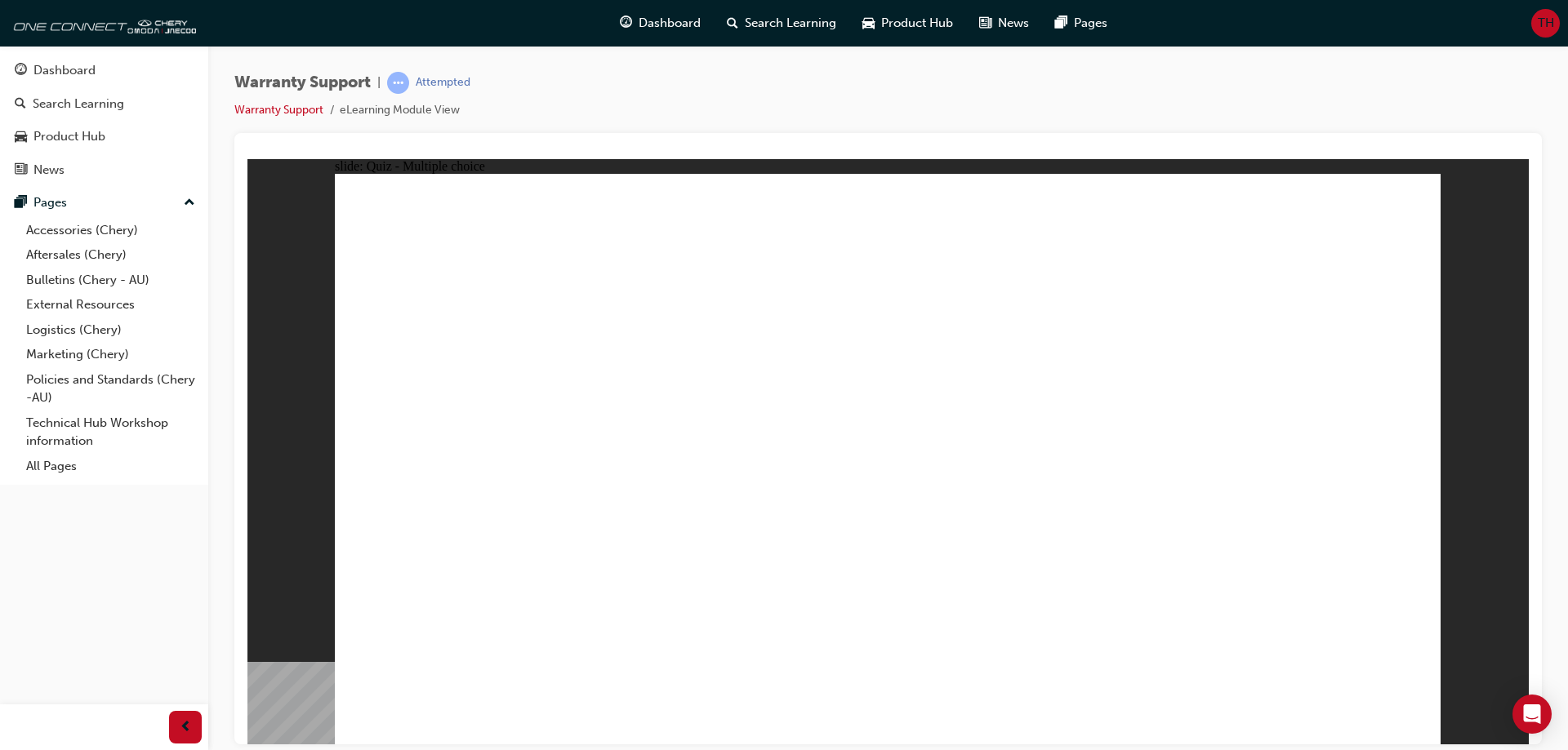
radio input "true"
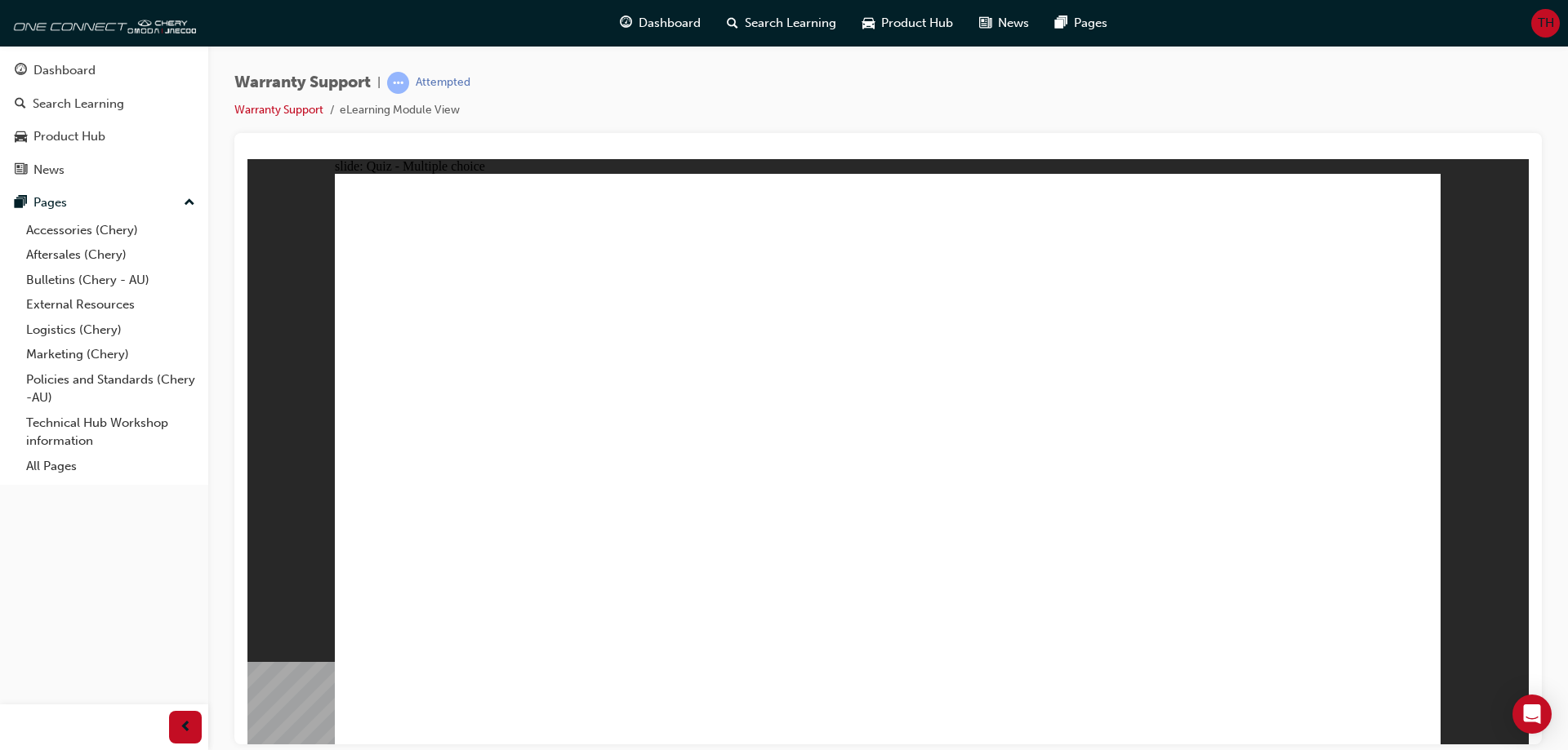
radio input "false"
radio input "true"
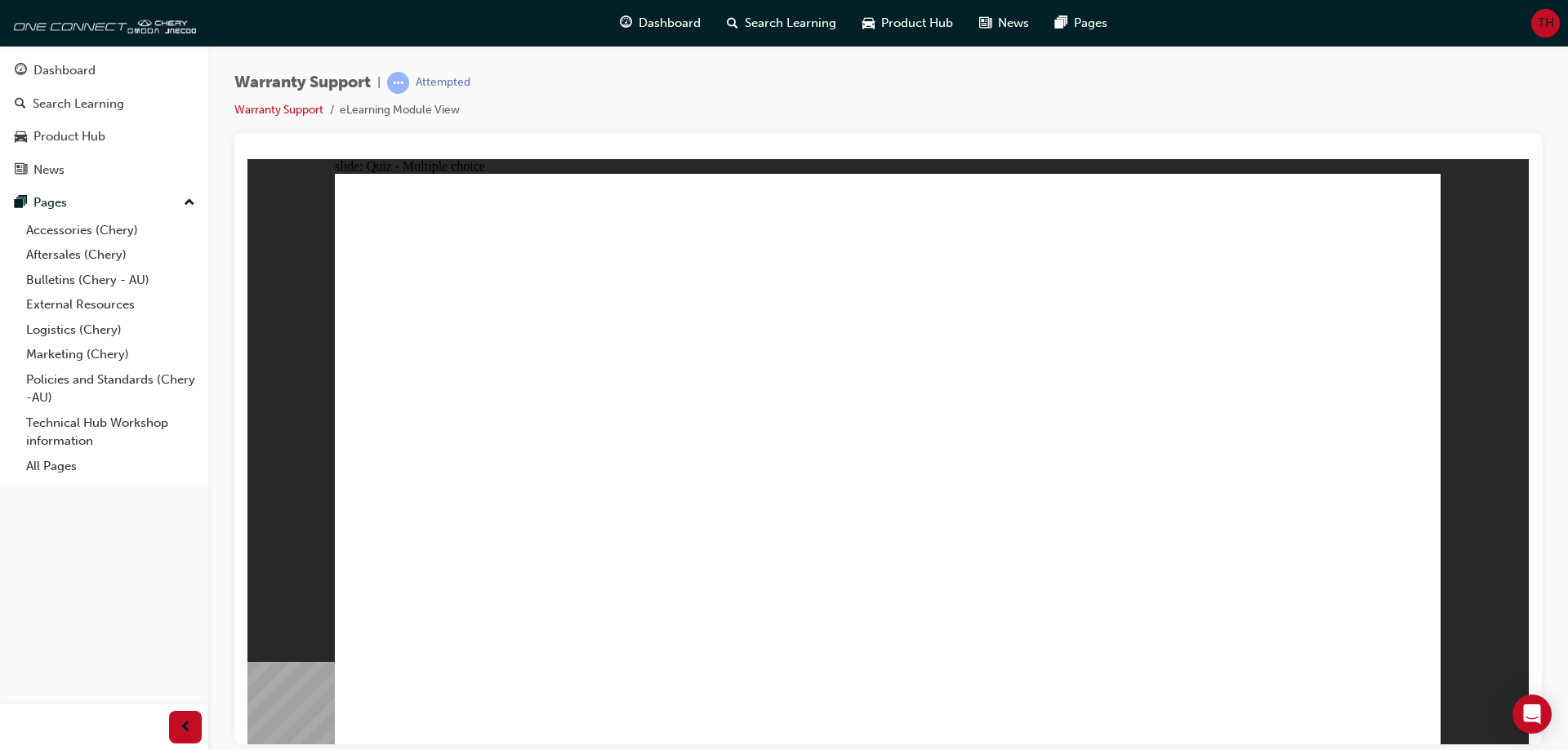
radio input "false"
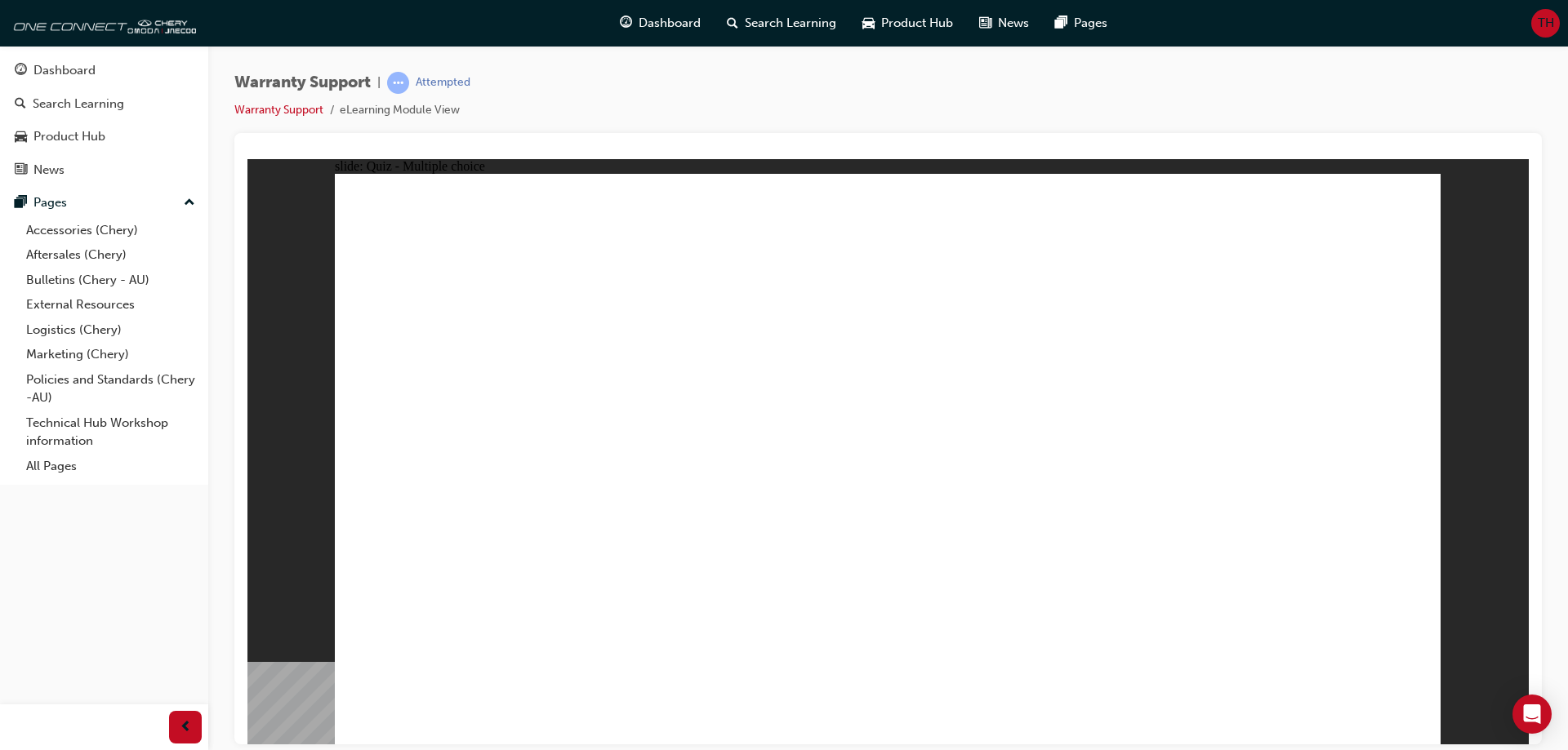
radio input "true"
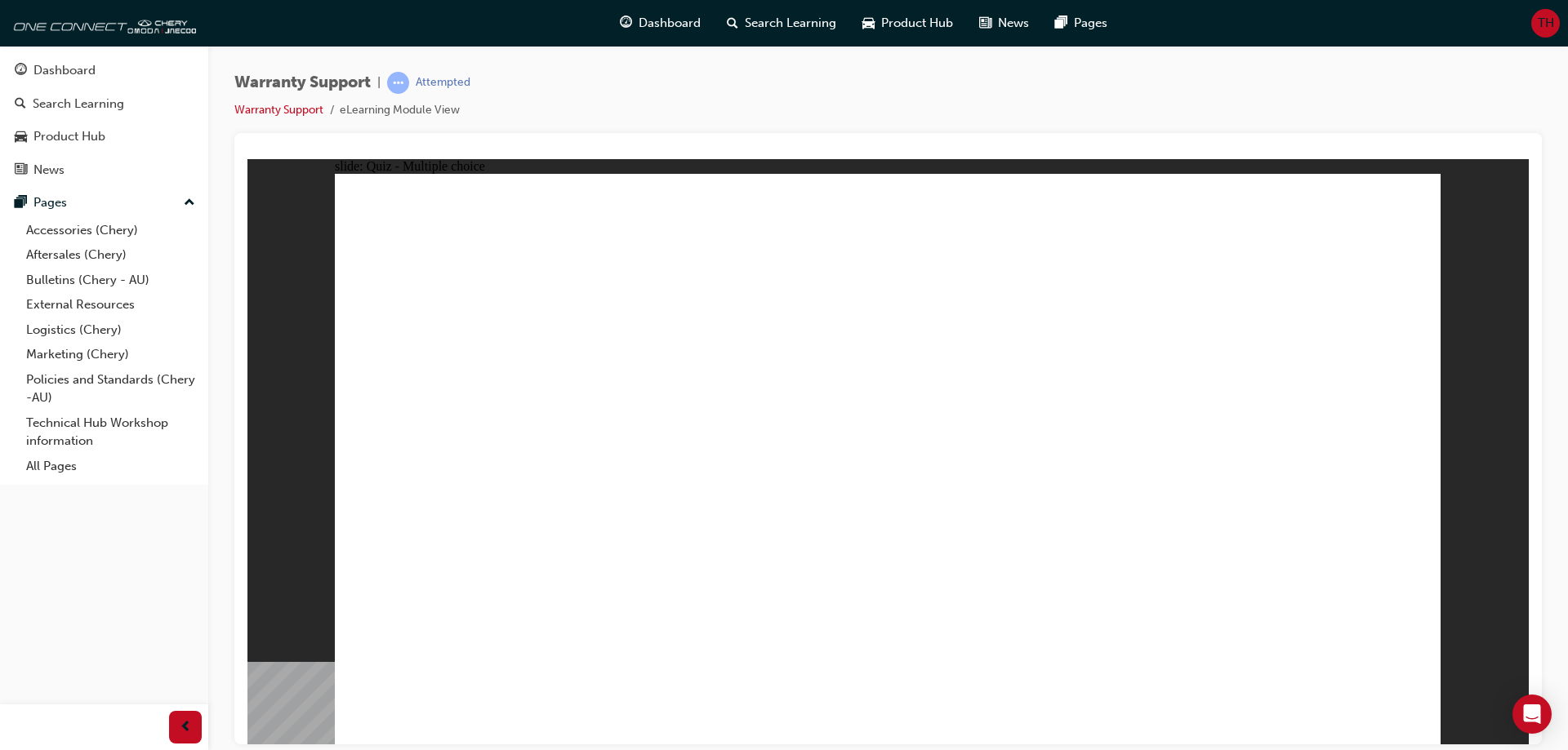
radio input "true"
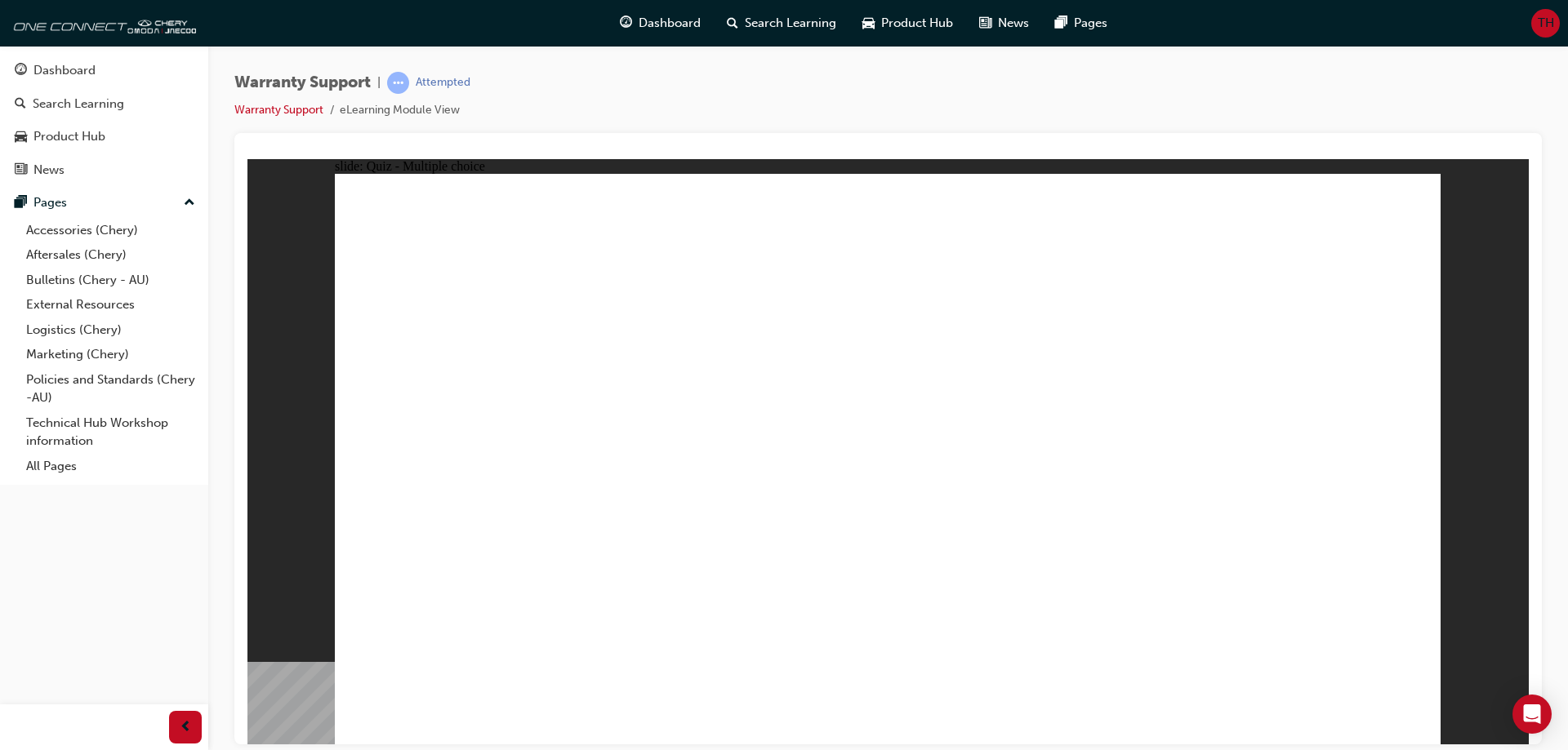
radio input "true"
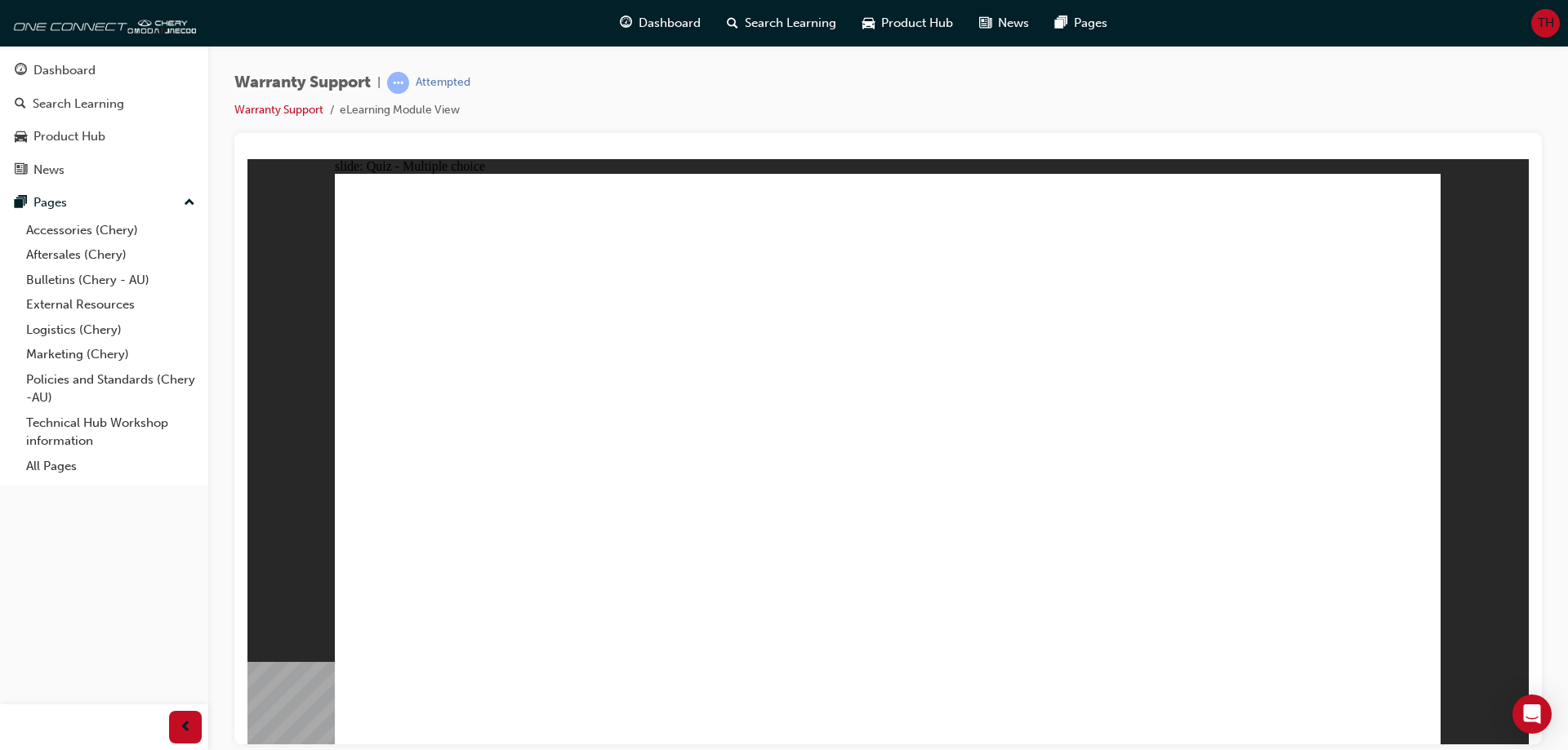
radio input "true"
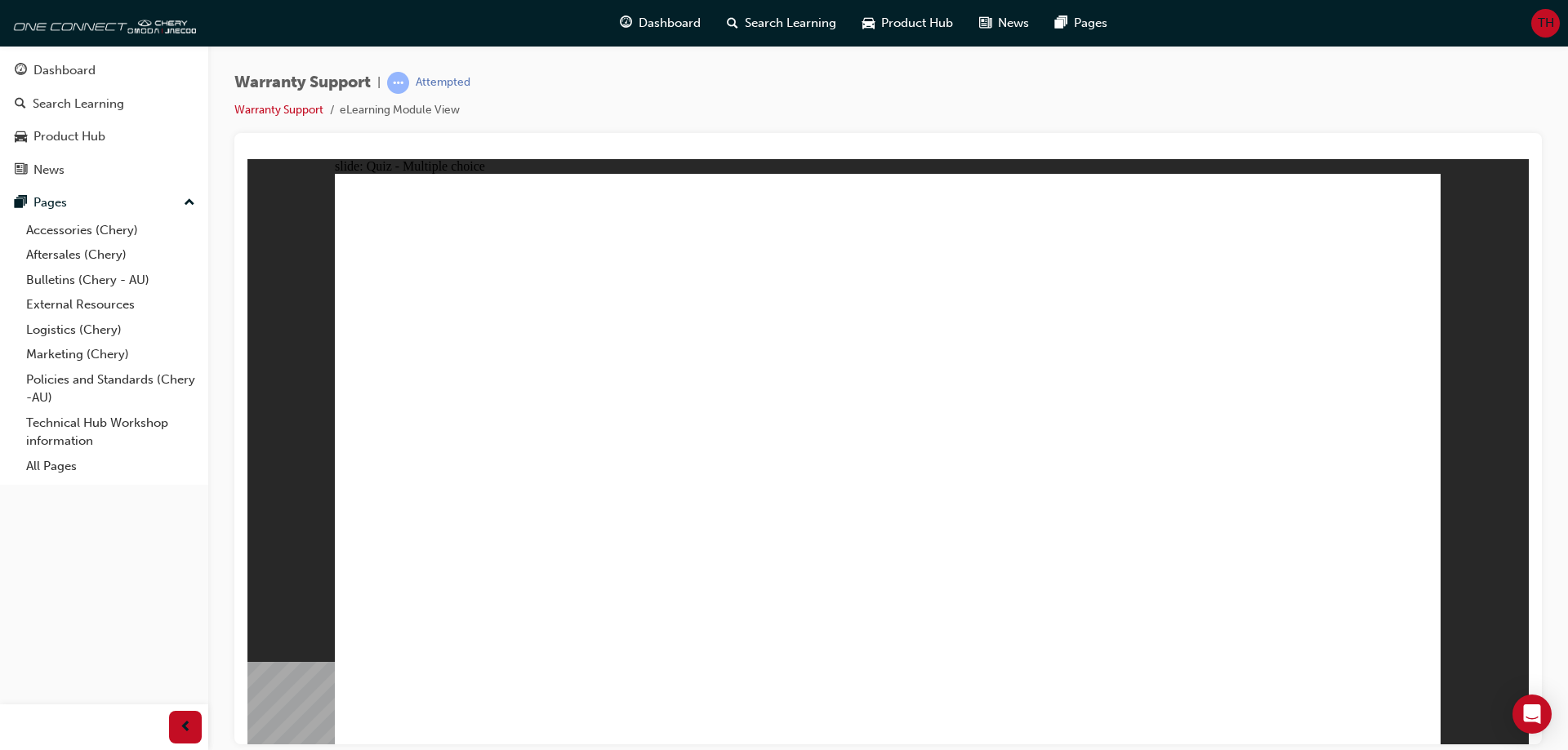
radio input "true"
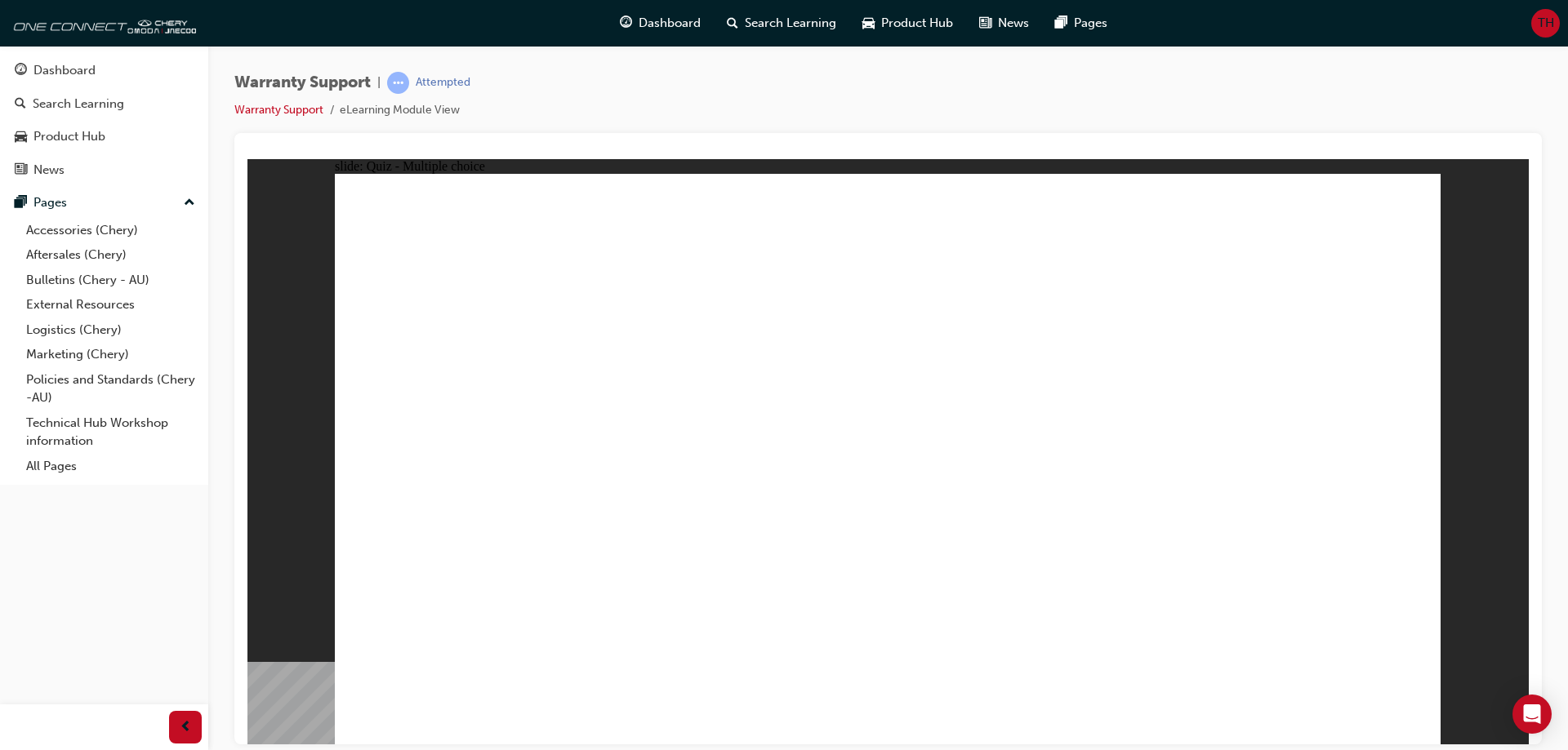
radio input "true"
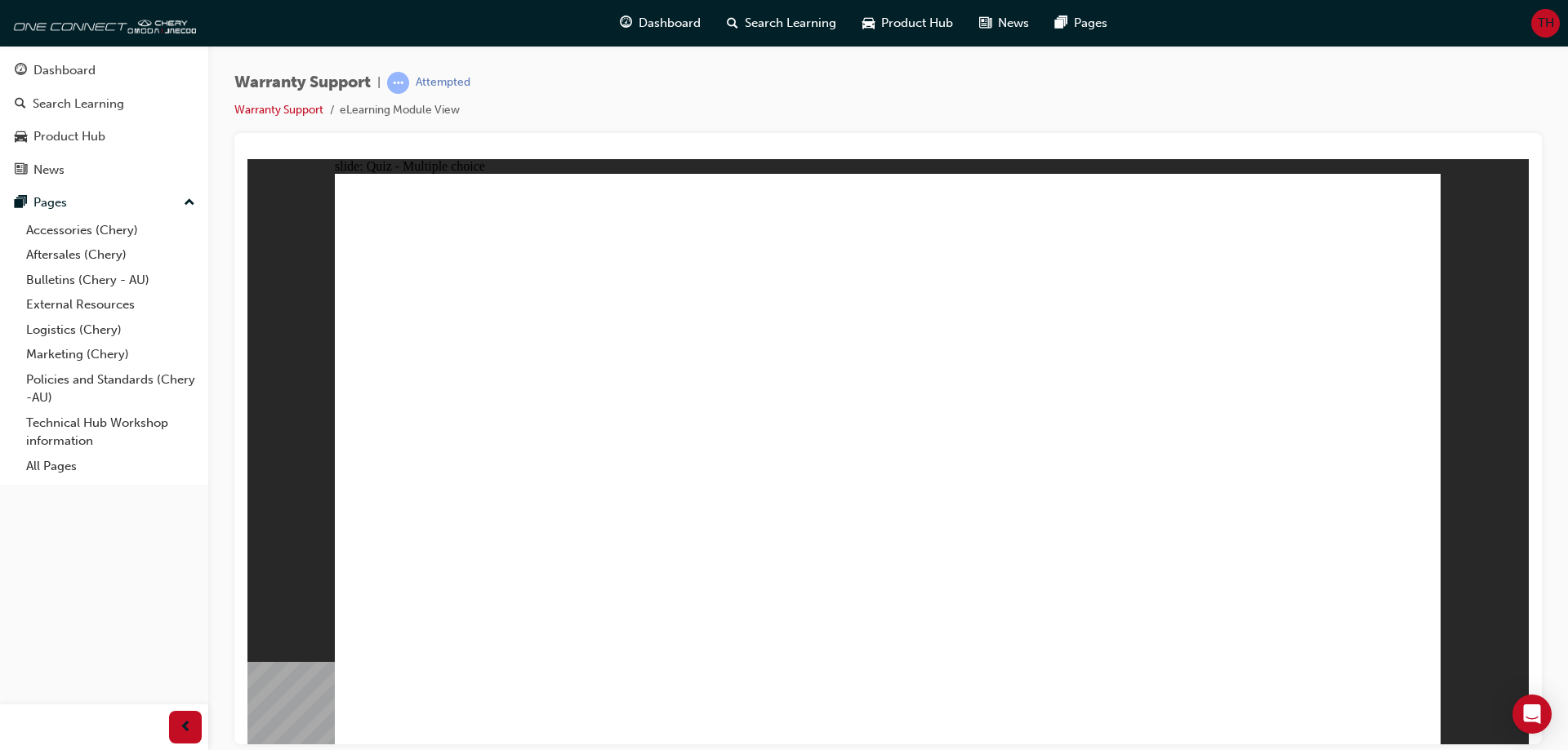
radio input "true"
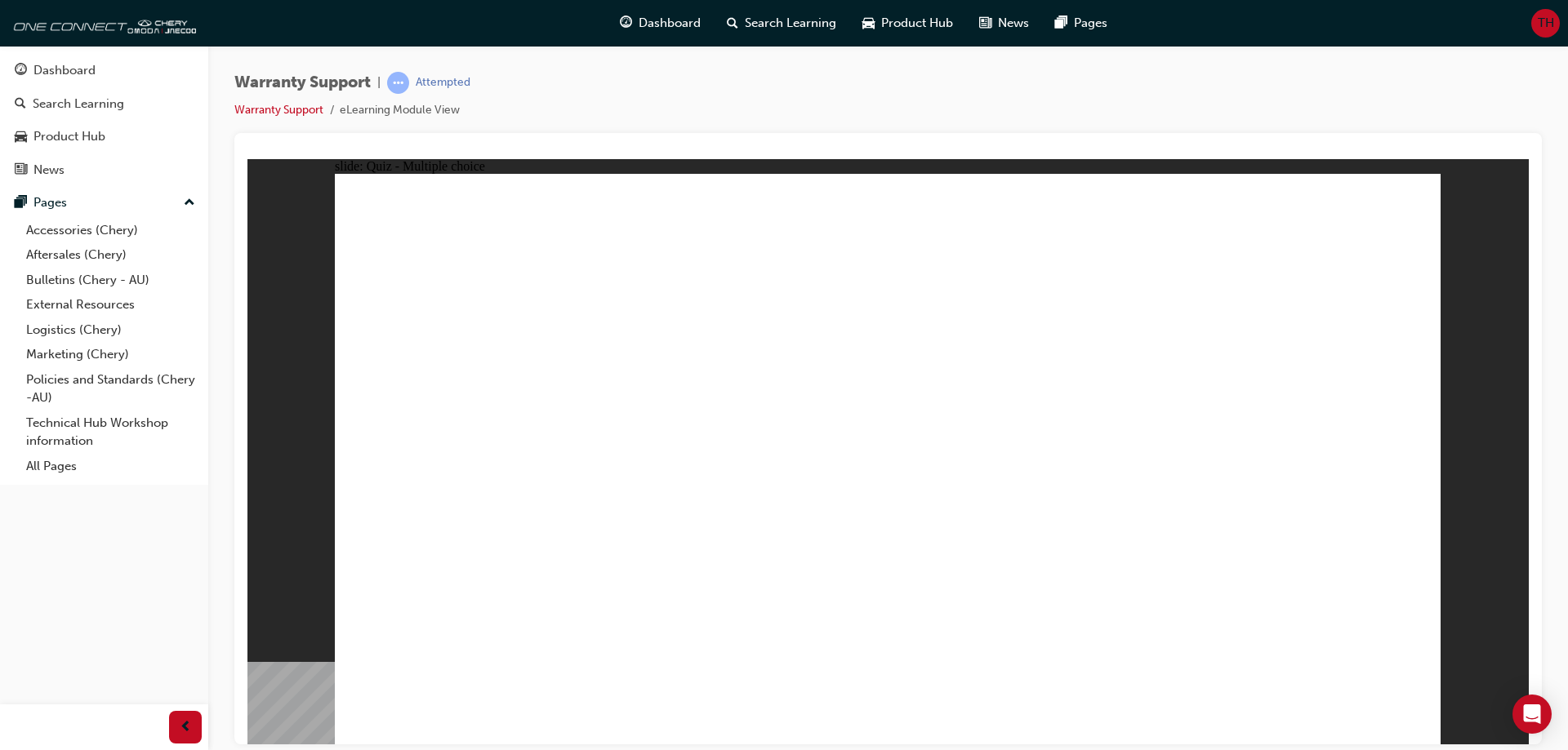
radio input "true"
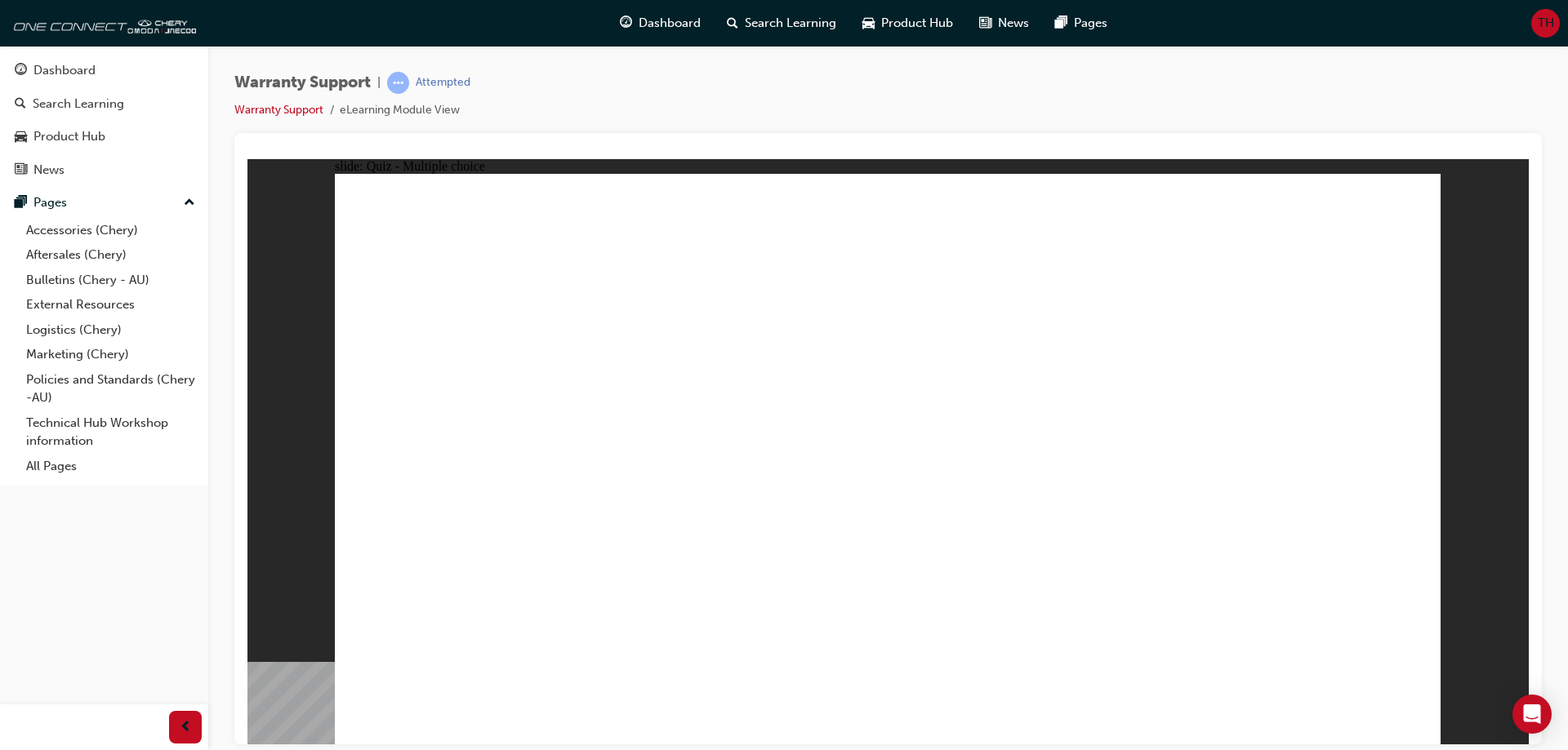
radio input "true"
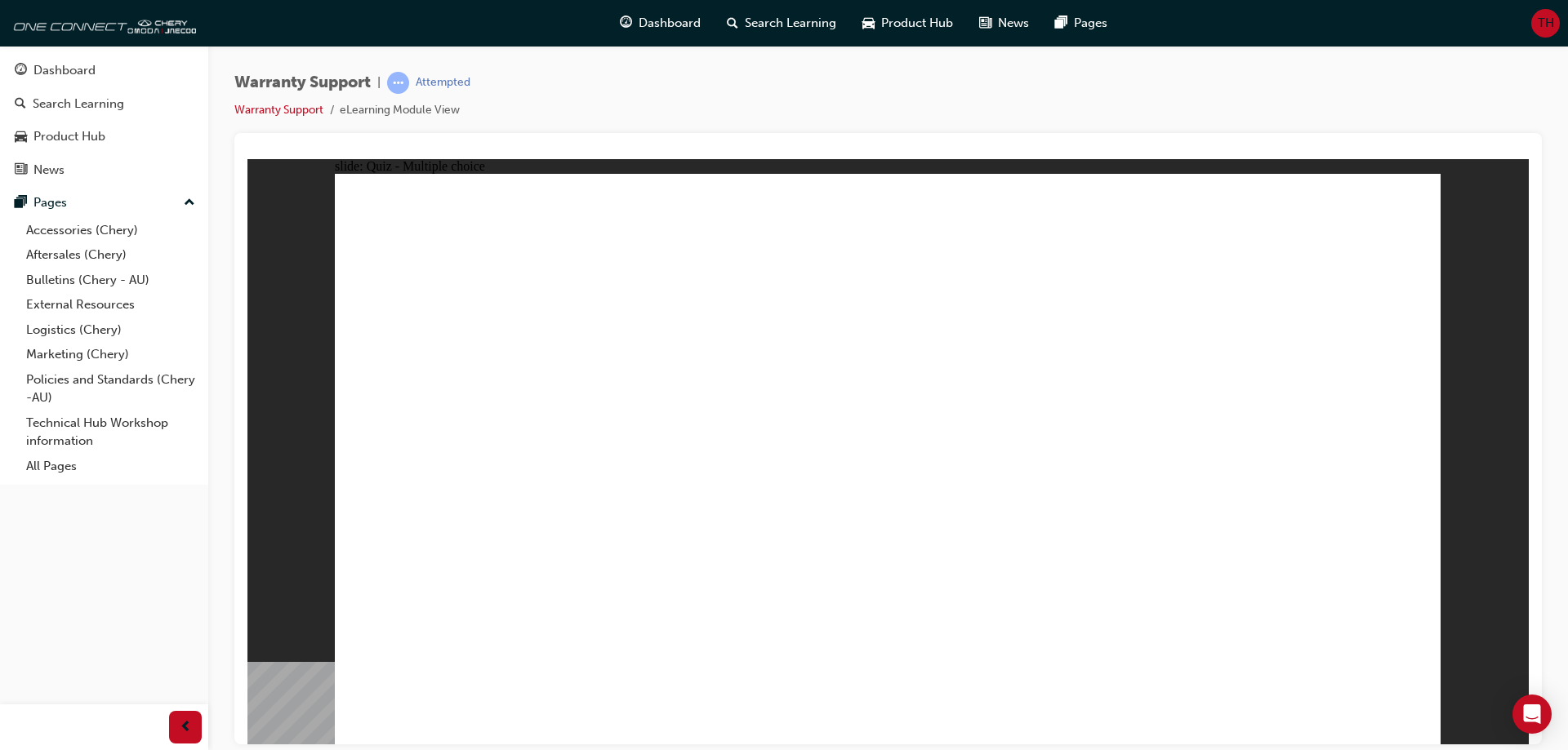
radio input "true"
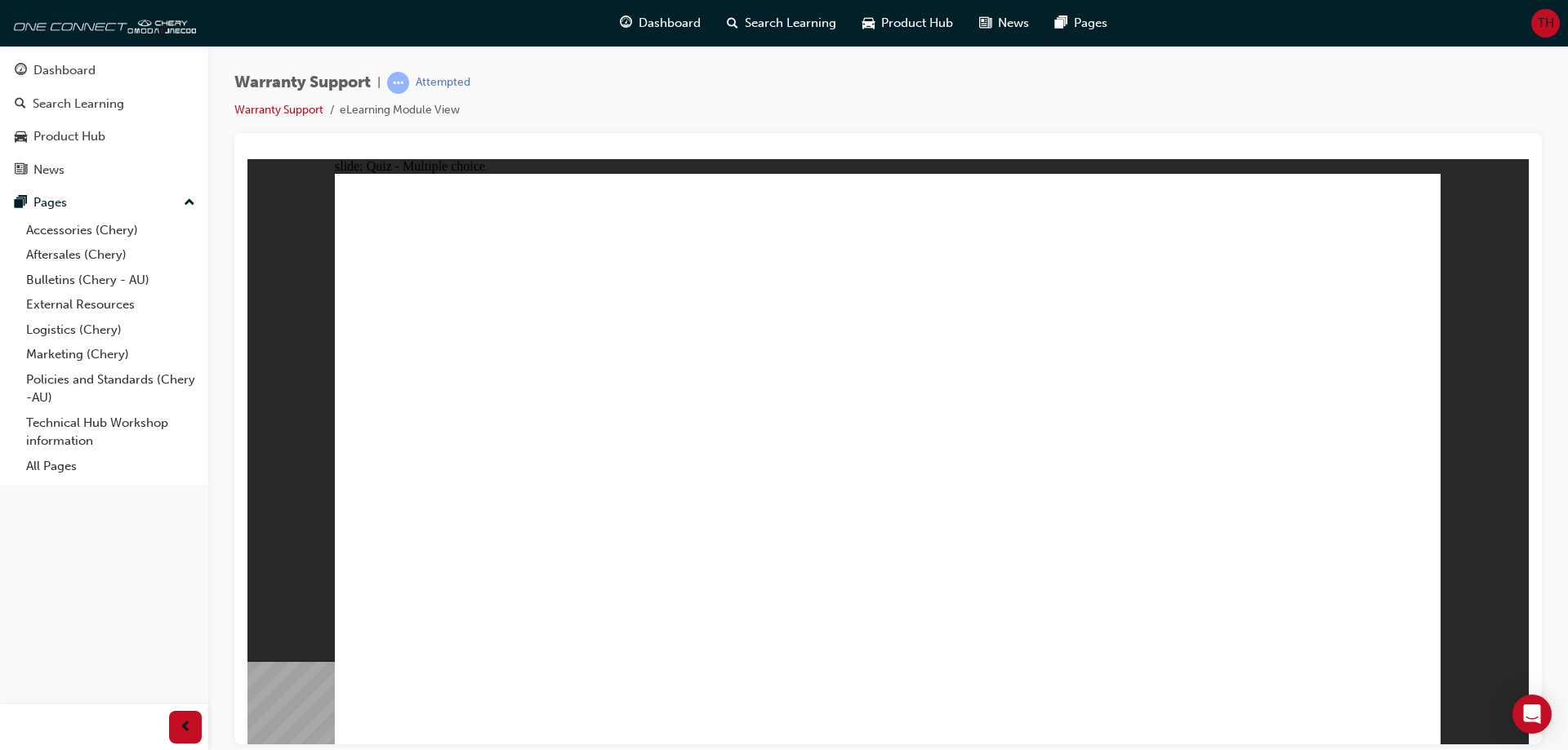
radio input "true"
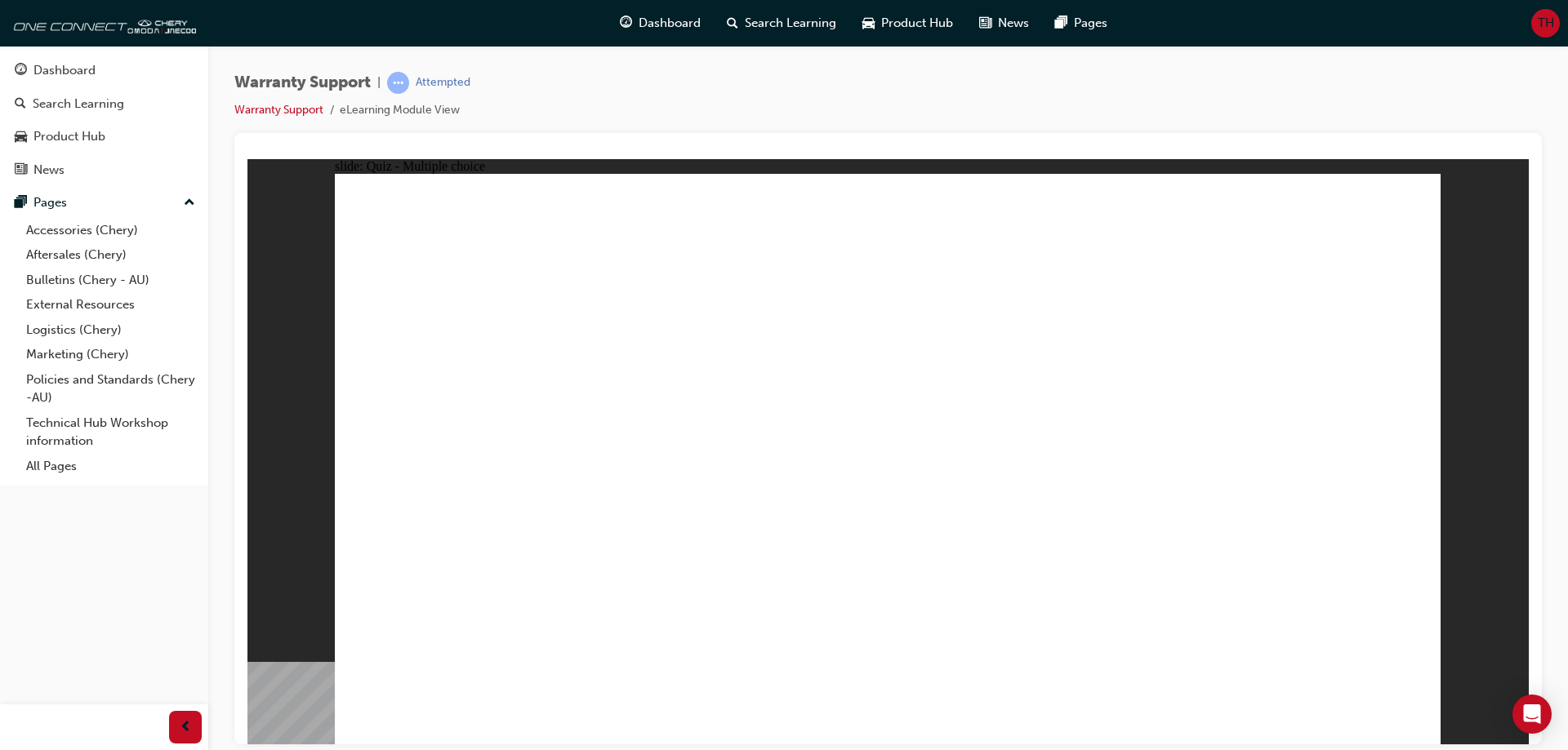
radio input "true"
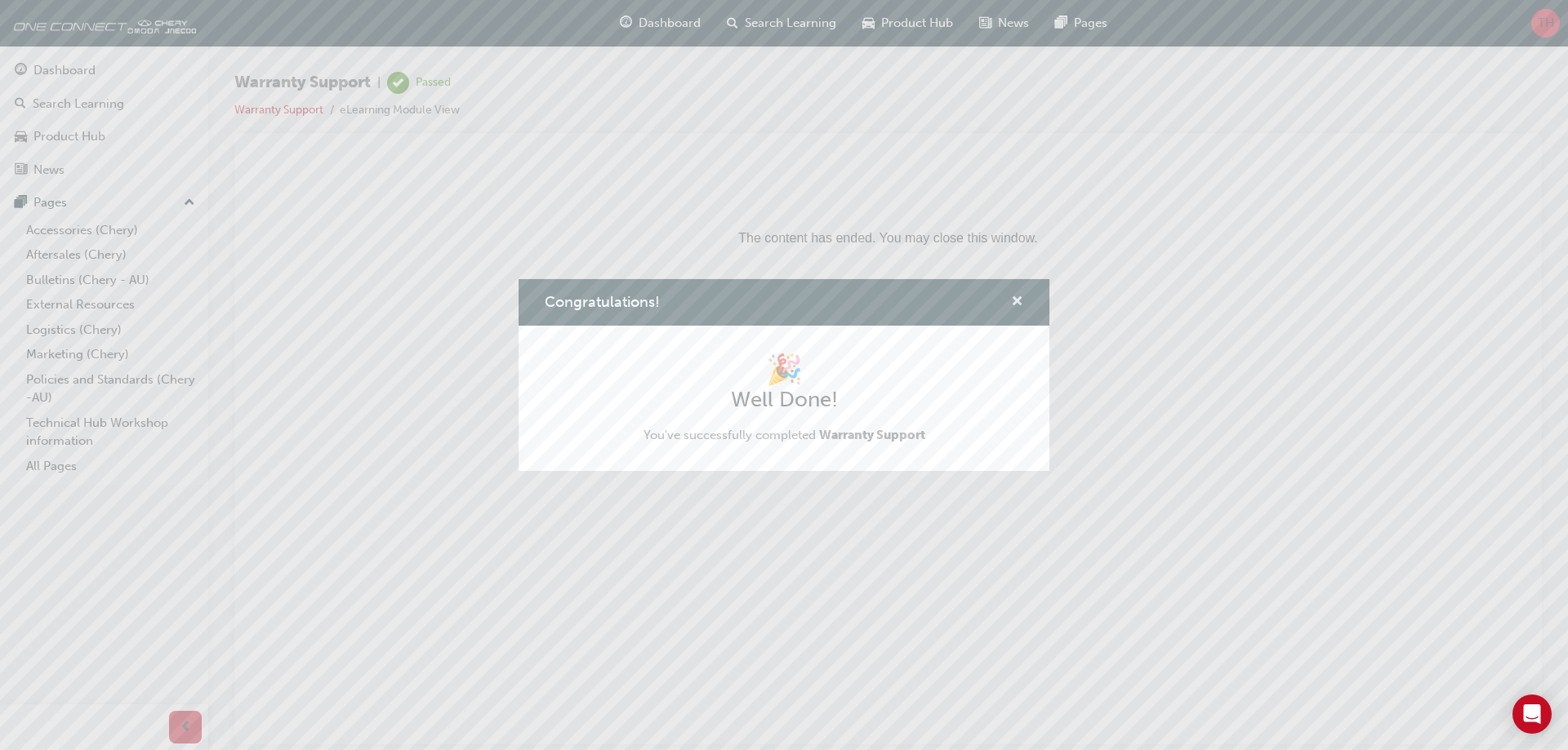
click at [1019, 296] on span "cross-icon" at bounding box center [1017, 302] width 12 height 15
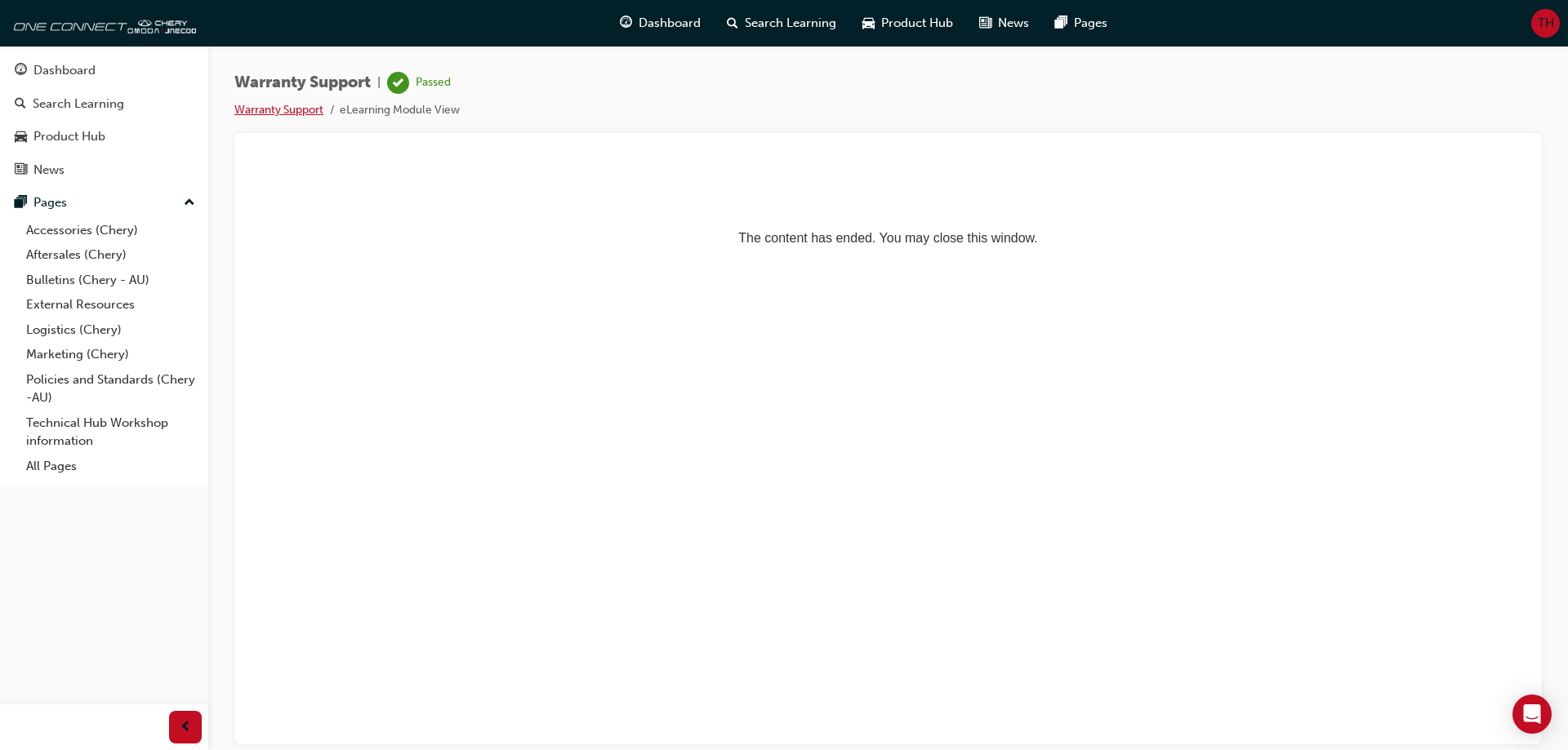
click at [281, 111] on link "Warranty Support" at bounding box center [278, 110] width 89 height 14
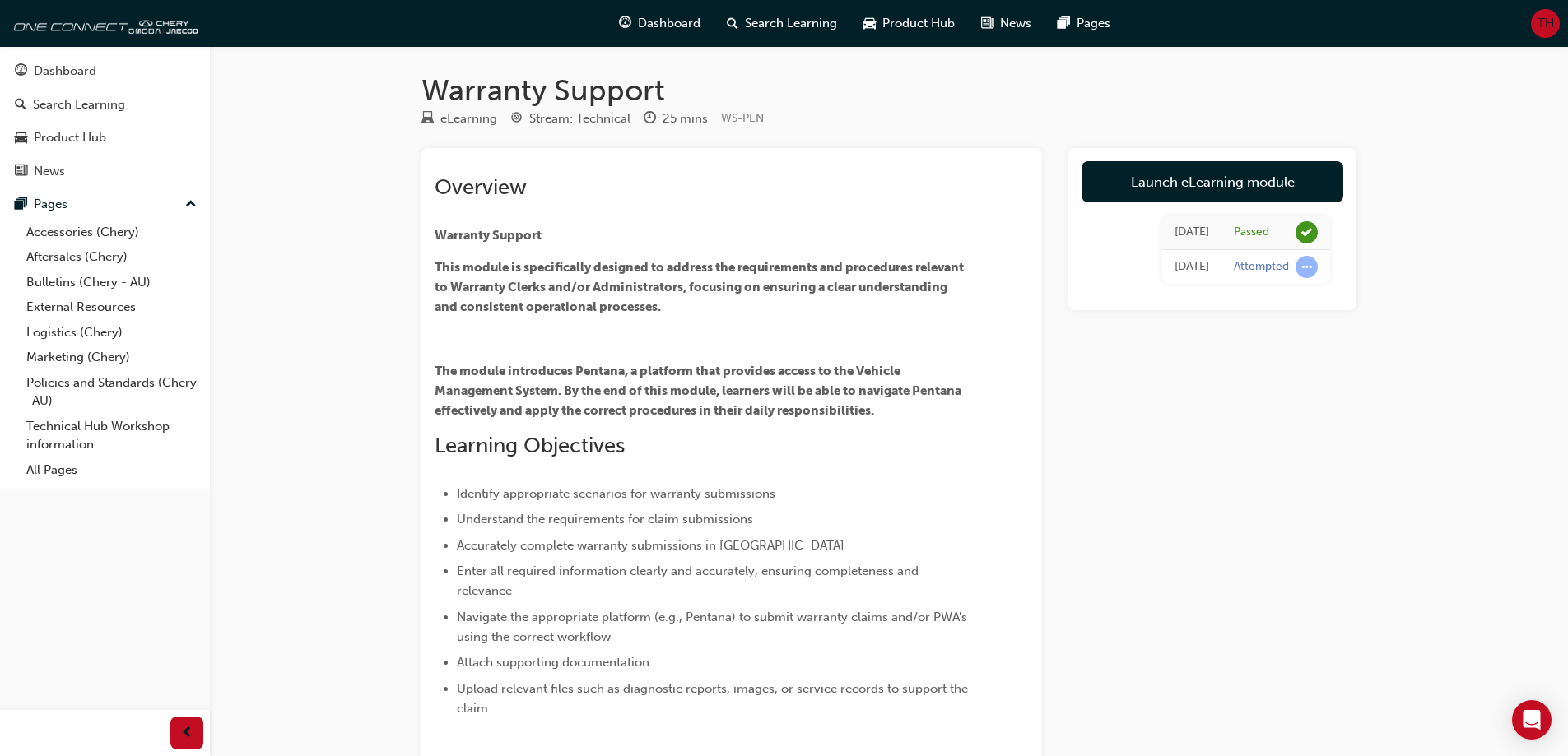
click at [1288, 512] on div "Launch eLearning module [DATE] Passed [DATE] Attempted" at bounding box center [1212, 465] width 288 height 635
click at [781, 20] on span "Search Learning" at bounding box center [791, 24] width 92 height 19
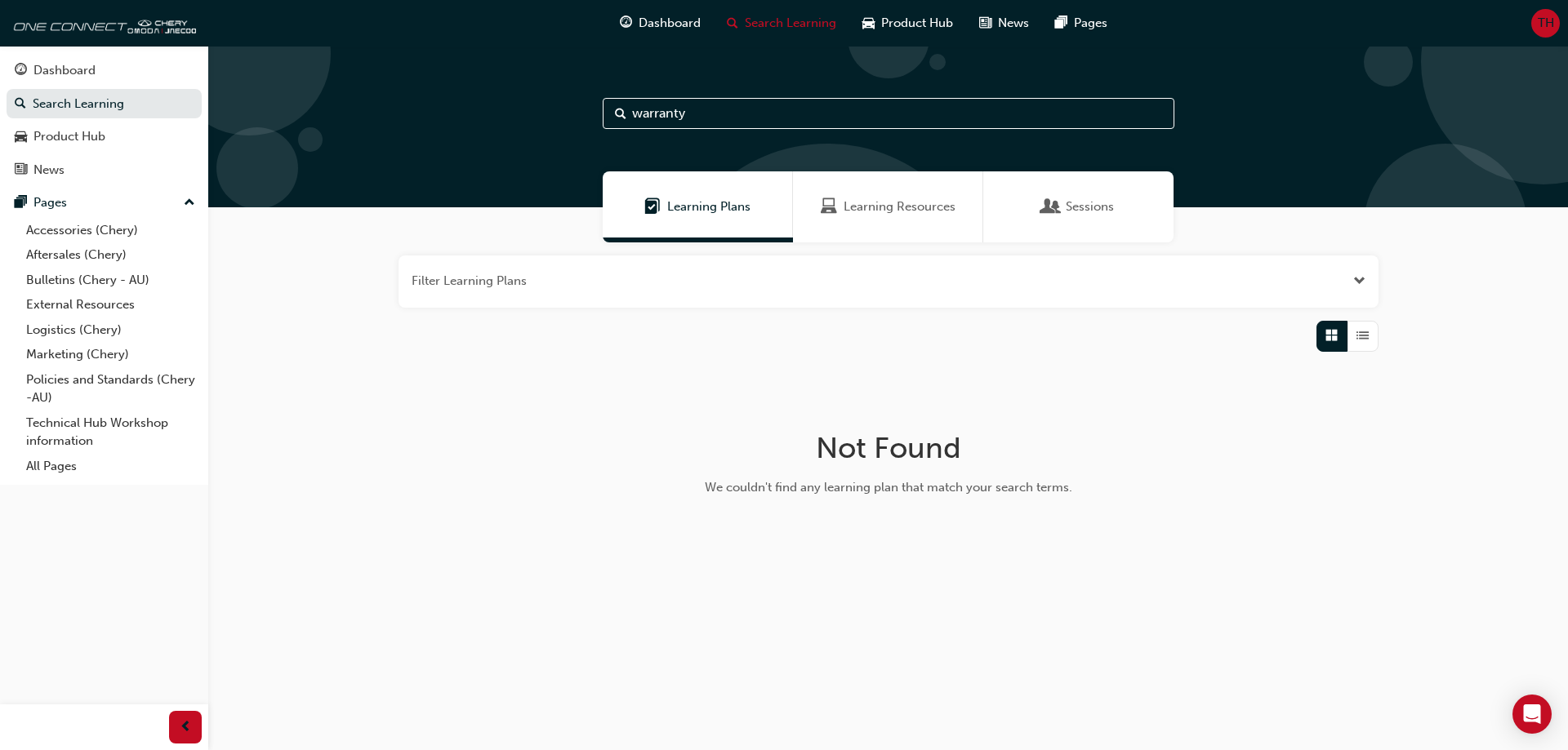
click at [868, 222] on div "Learning Resources" at bounding box center [888, 207] width 190 height 71
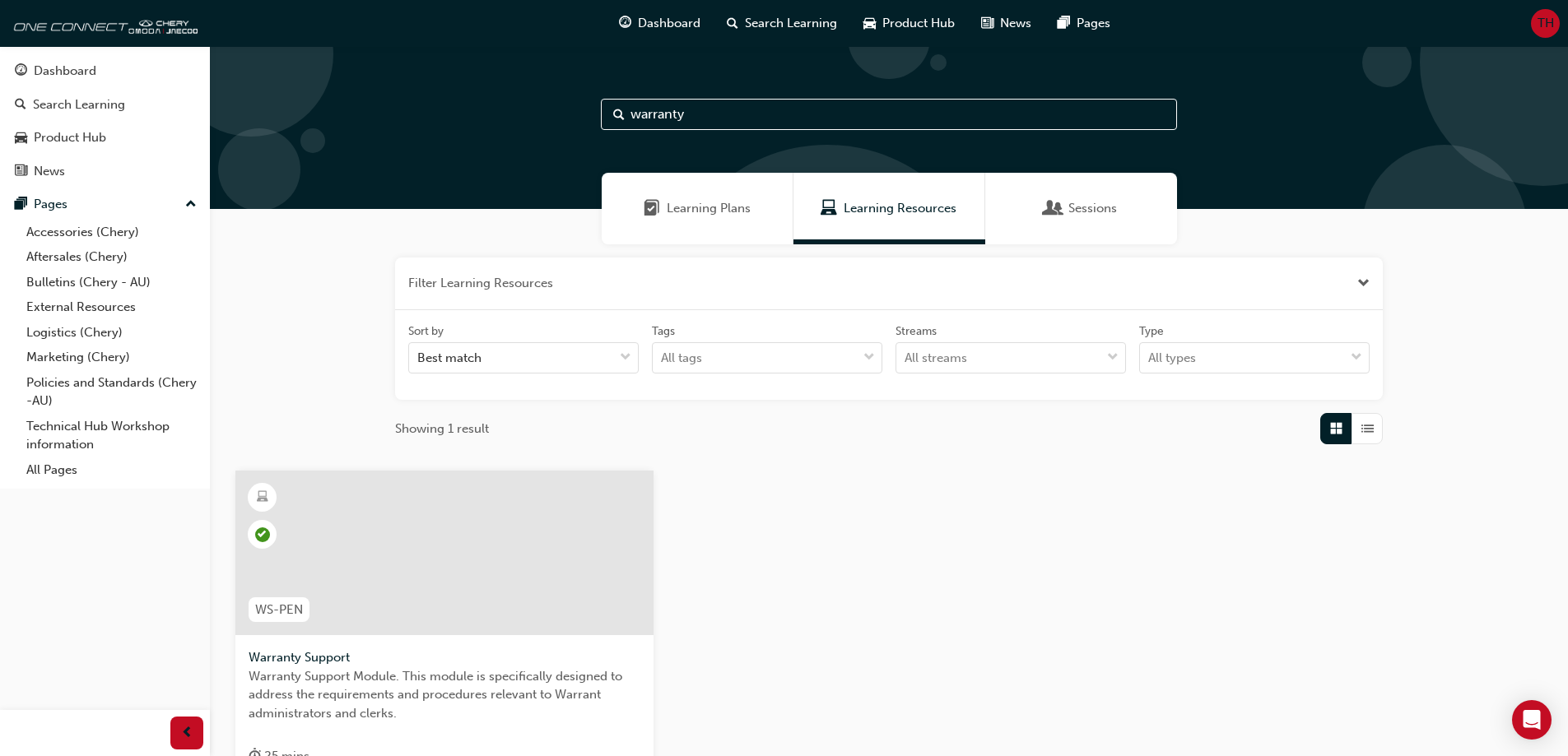
click at [1064, 215] on div "Sessions" at bounding box center [1081, 209] width 71 height 19
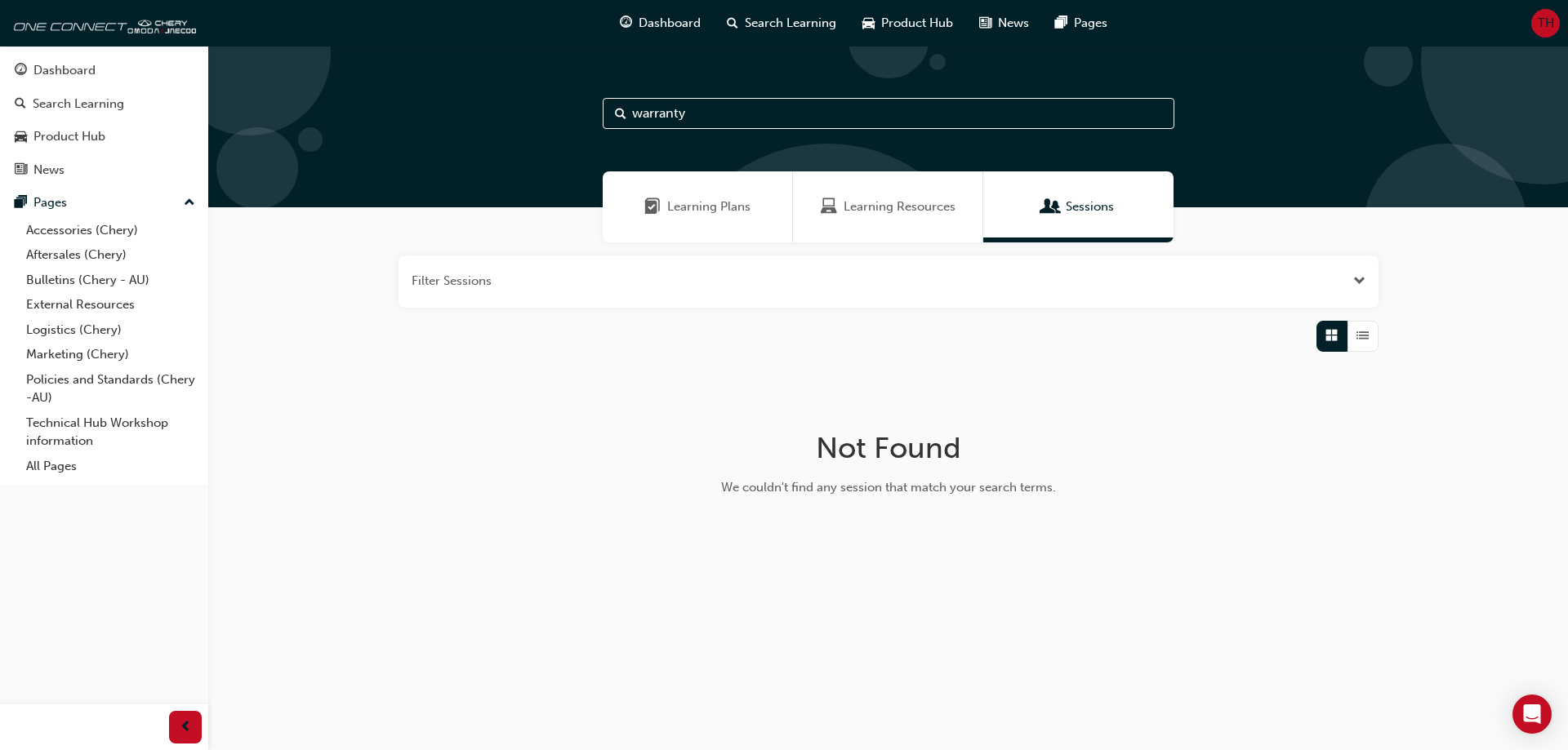
click at [745, 199] on span "Learning Plans" at bounding box center [709, 207] width 83 height 19
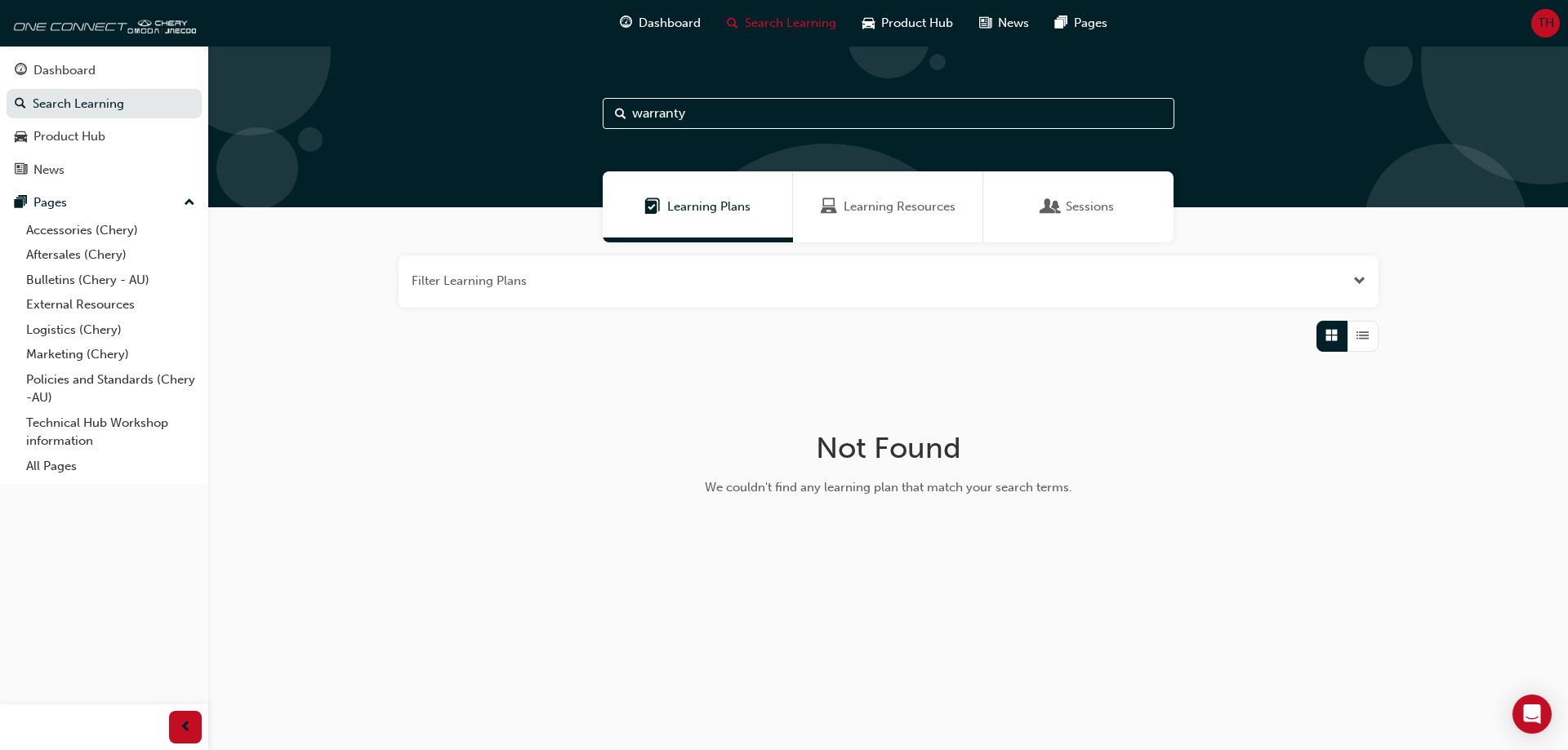
click at [883, 214] on span "Learning Resources" at bounding box center [899, 207] width 112 height 19
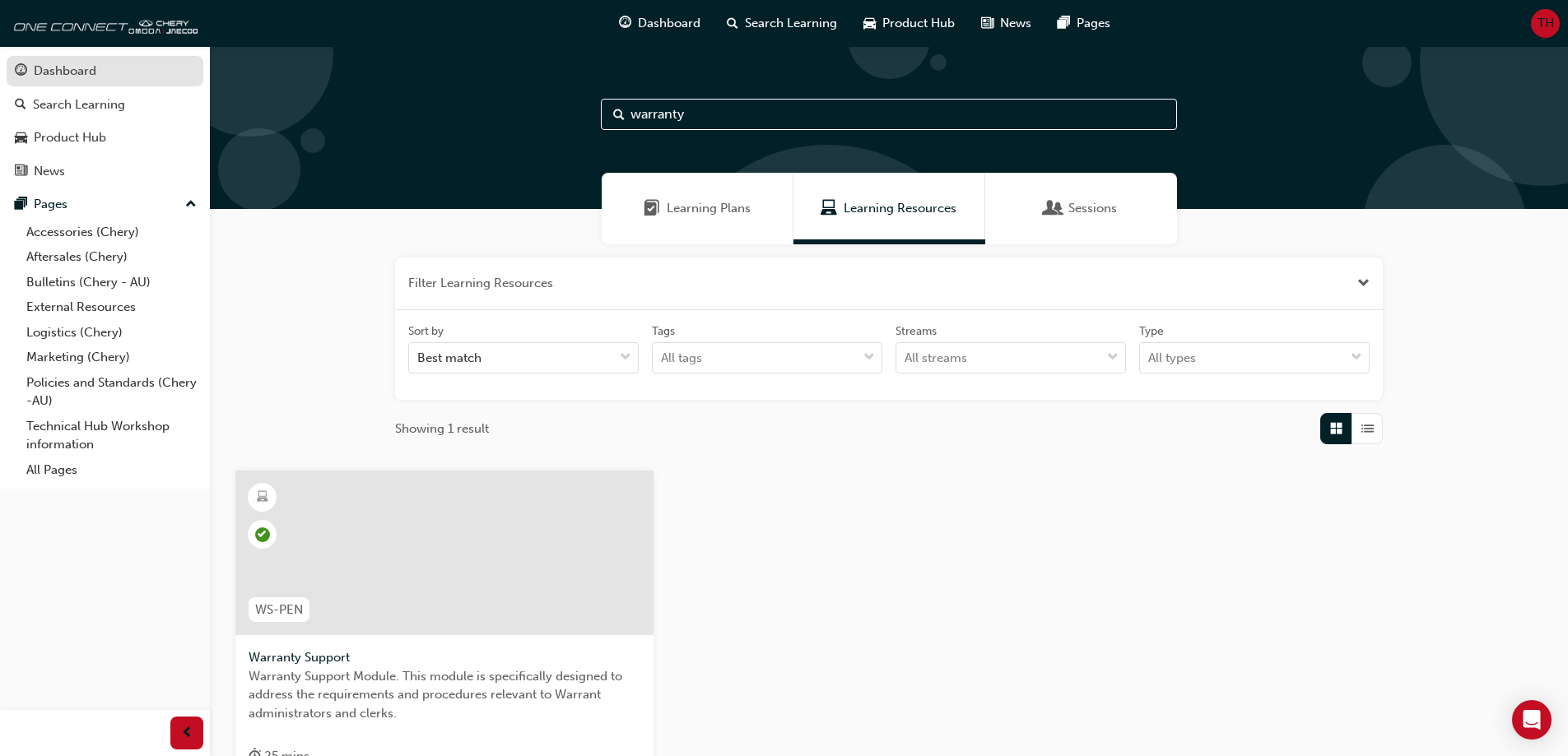
click at [74, 82] on link "Dashboard" at bounding box center [105, 71] width 197 height 30
